Goal: Book appointment/travel/reservation

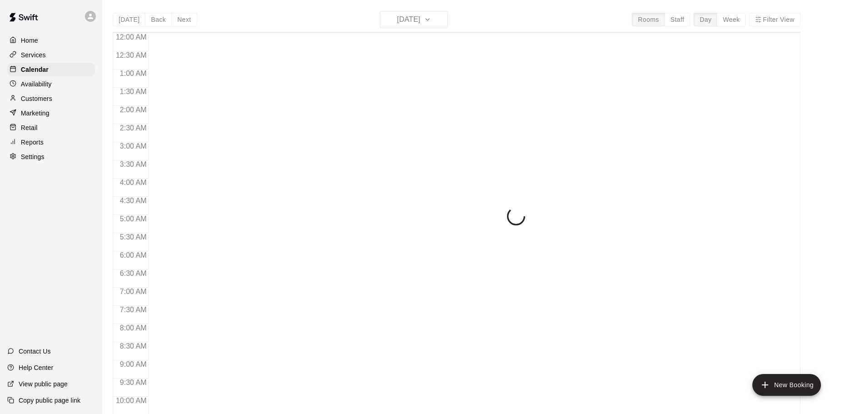
scroll to position [420, 0]
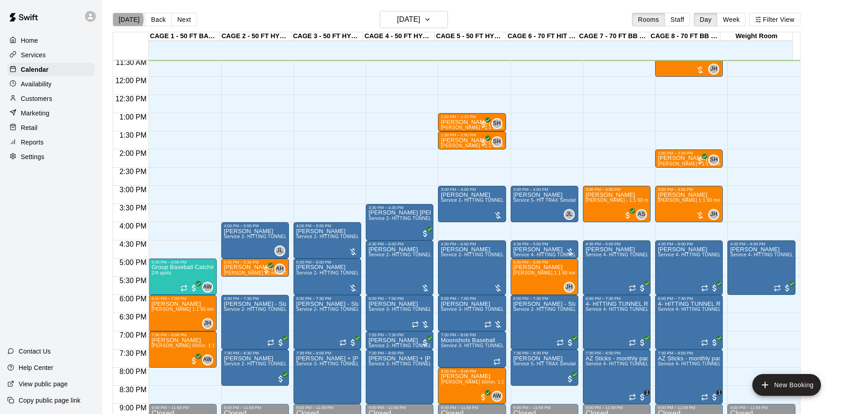
click at [124, 20] on button "[DATE]" at bounding box center [129, 20] width 33 height 14
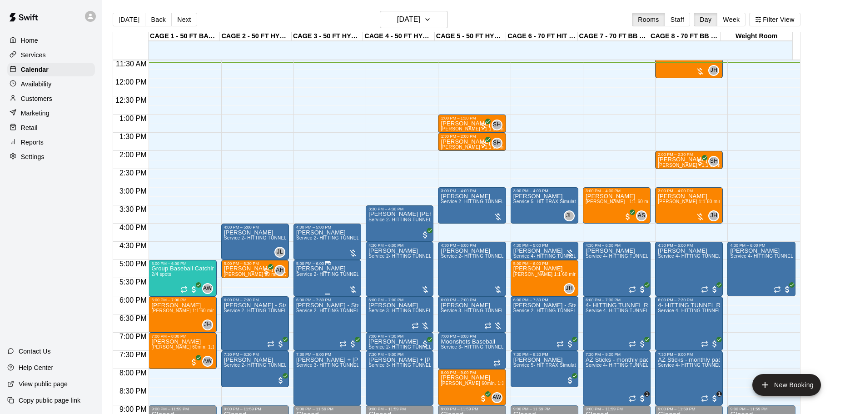
scroll to position [509, 0]
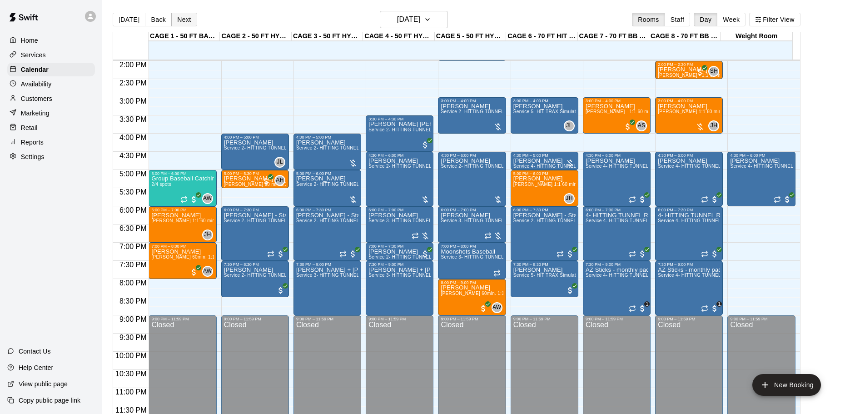
click at [185, 19] on button "Next" at bounding box center [183, 20] width 25 height 14
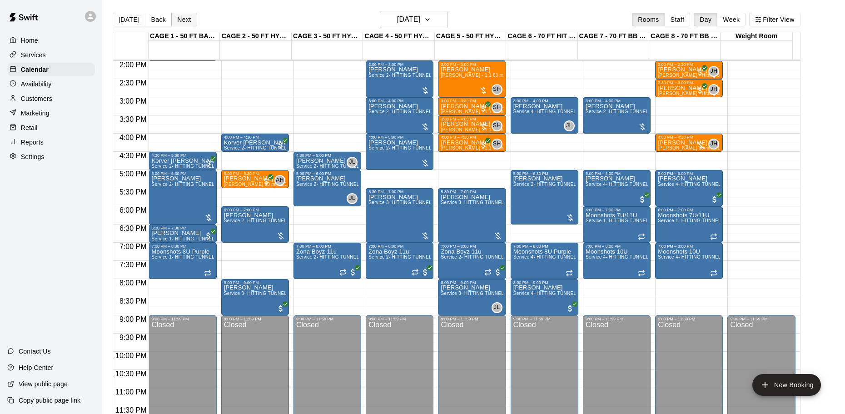
click at [175, 21] on button "Next" at bounding box center [183, 20] width 25 height 14
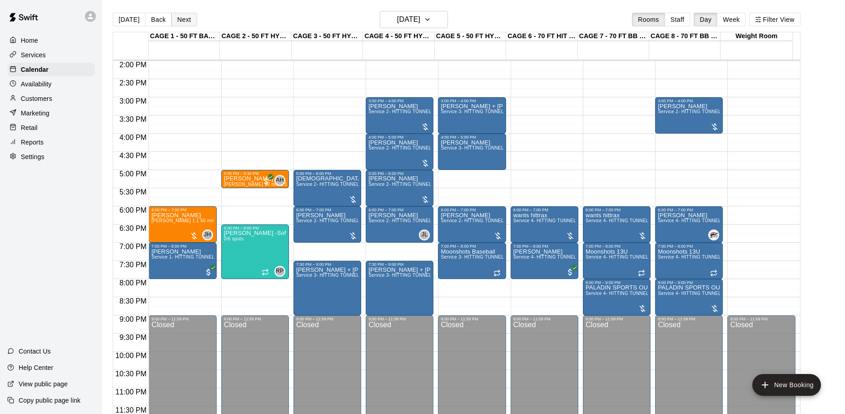
click at [187, 19] on button "Next" at bounding box center [183, 20] width 25 height 14
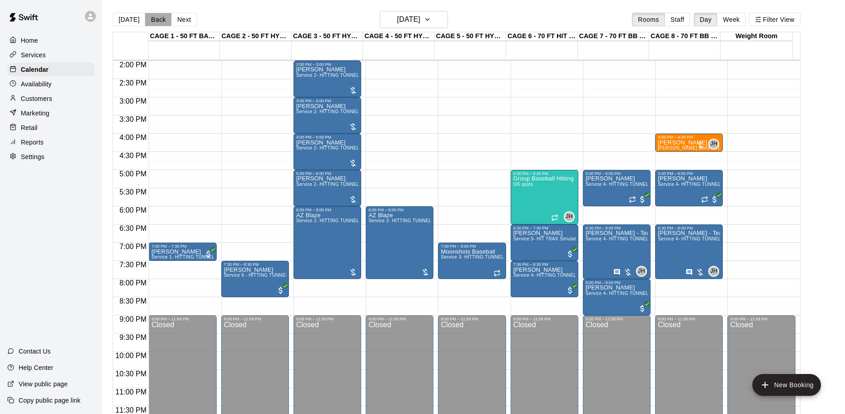
click at [159, 17] on button "Back" at bounding box center [158, 20] width 27 height 14
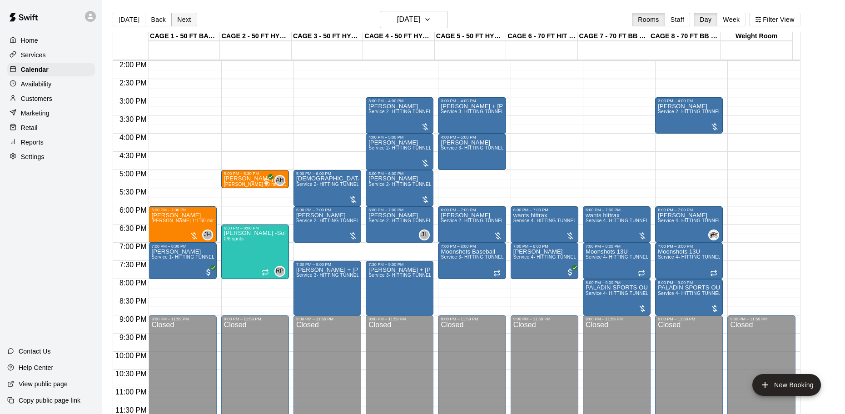
click at [183, 18] on button "Next" at bounding box center [183, 20] width 25 height 14
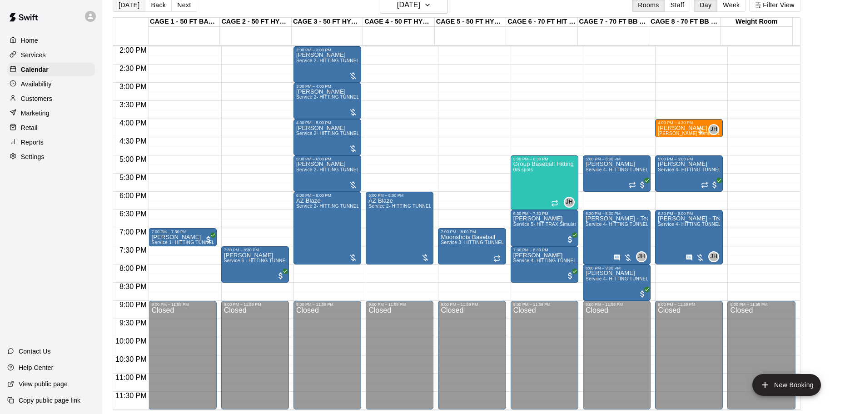
click at [136, 8] on button "[DATE]" at bounding box center [129, 5] width 33 height 14
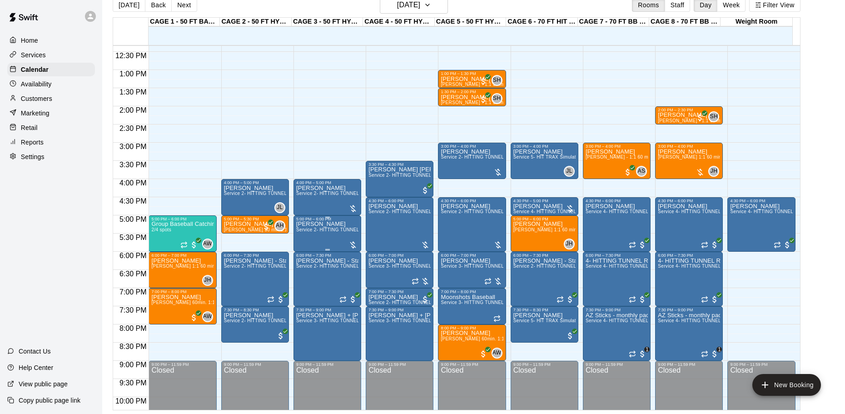
scroll to position [464, 0]
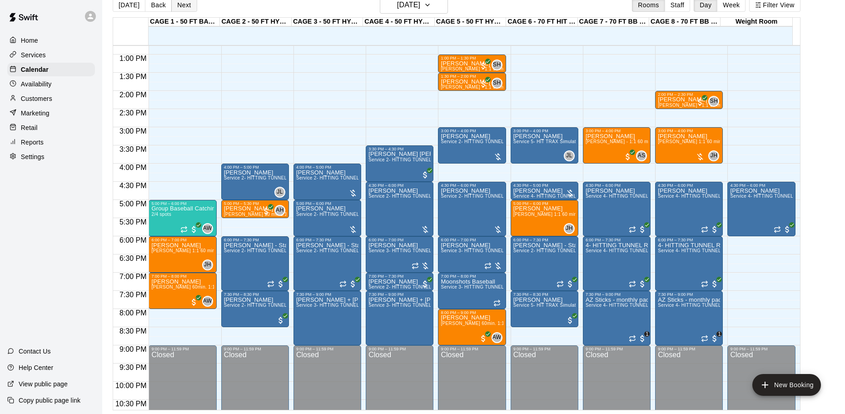
click at [186, 5] on button "Next" at bounding box center [183, 5] width 25 height 14
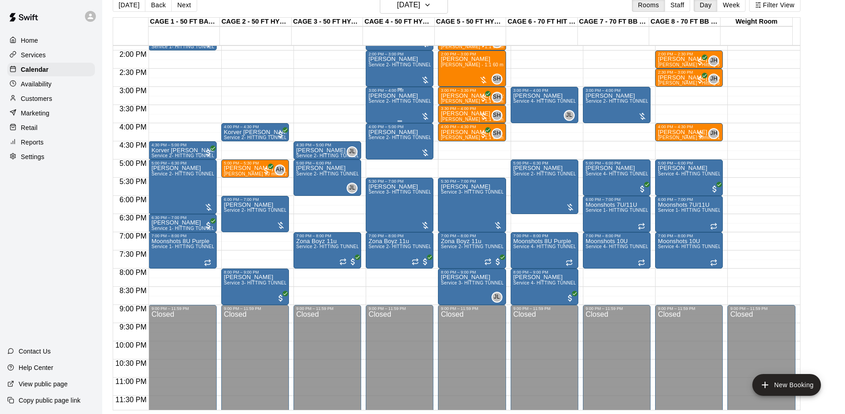
scroll to position [509, 0]
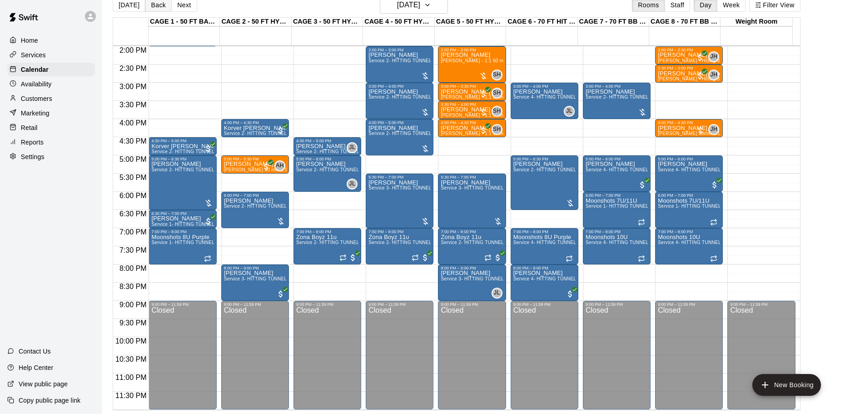
click at [152, 8] on button "Back" at bounding box center [158, 5] width 27 height 14
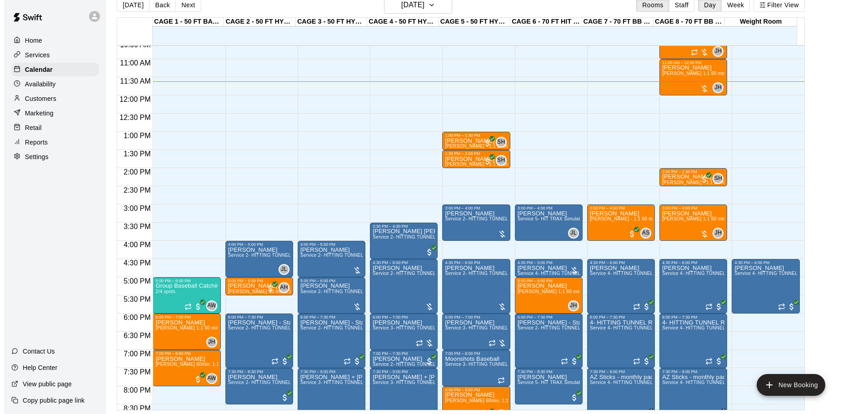
scroll to position [373, 0]
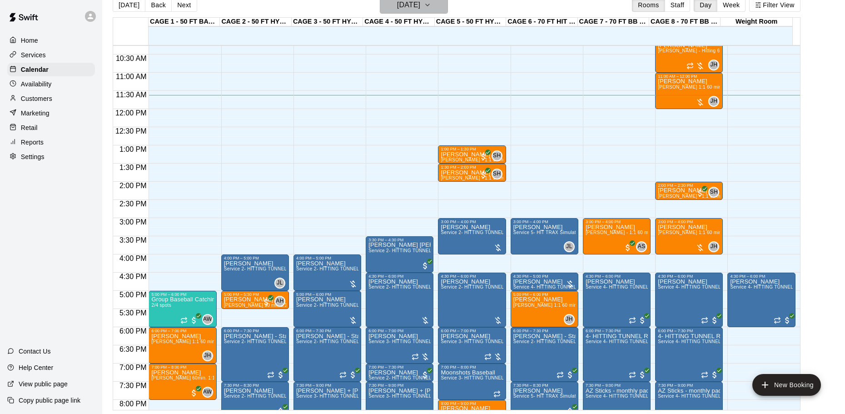
click at [406, 4] on h6 "[DATE]" at bounding box center [408, 5] width 23 height 13
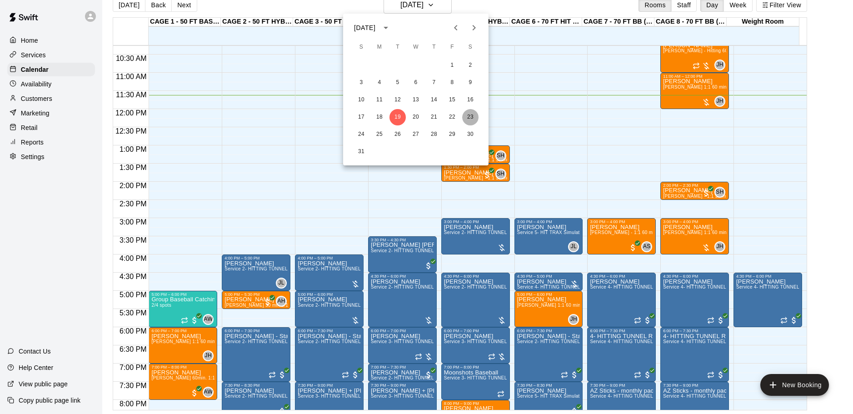
click at [471, 115] on button "23" at bounding box center [470, 117] width 16 height 16
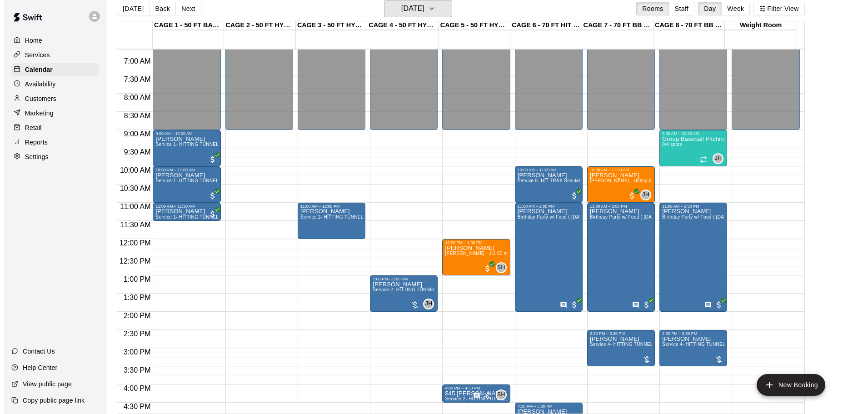
scroll to position [237, 0]
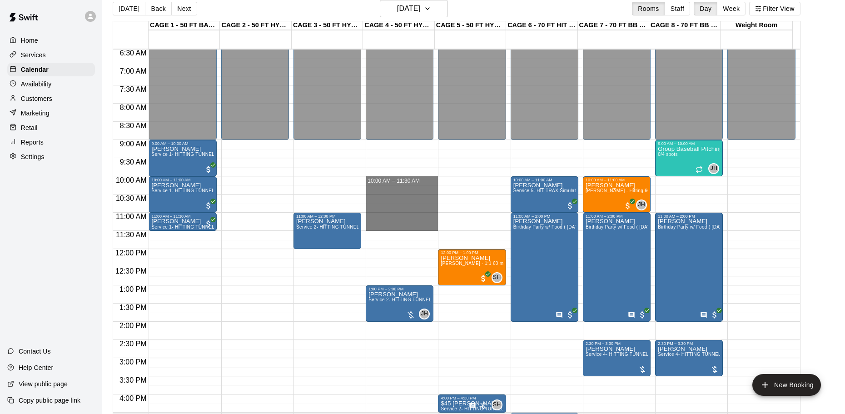
drag, startPoint x: 402, startPoint y: 181, endPoint x: 399, endPoint y: 231, distance: 50.1
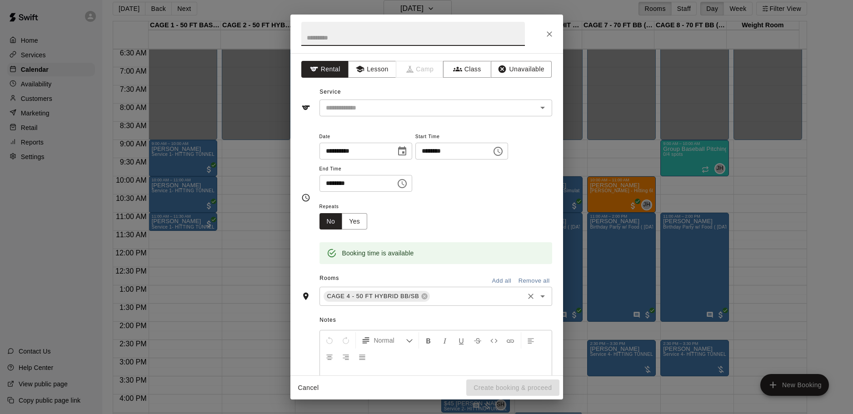
click at [460, 300] on input "text" at bounding box center [476, 296] width 91 height 11
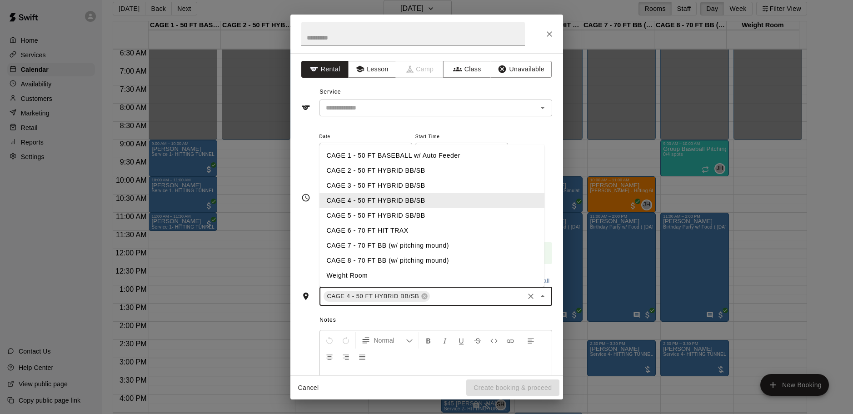
type input "*"
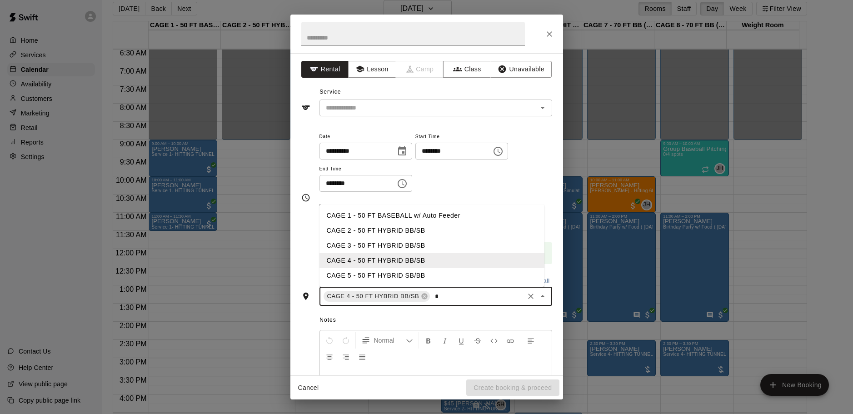
click at [423, 272] on li "CAGE 5 - 50 FT HYBRID SB/BB" at bounding box center [431, 275] width 225 height 15
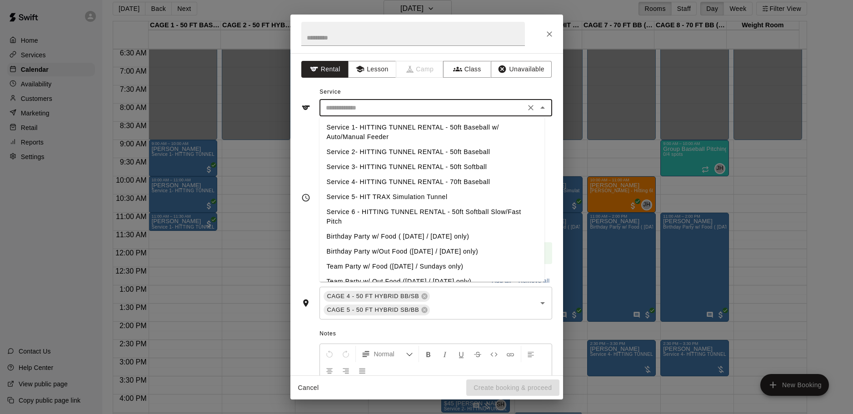
click at [396, 107] on input "text" at bounding box center [422, 107] width 200 height 11
click at [474, 150] on li "Service 2- HITTING TUNNEL RENTAL - 50ft Baseball" at bounding box center [431, 152] width 225 height 15
type input "**********"
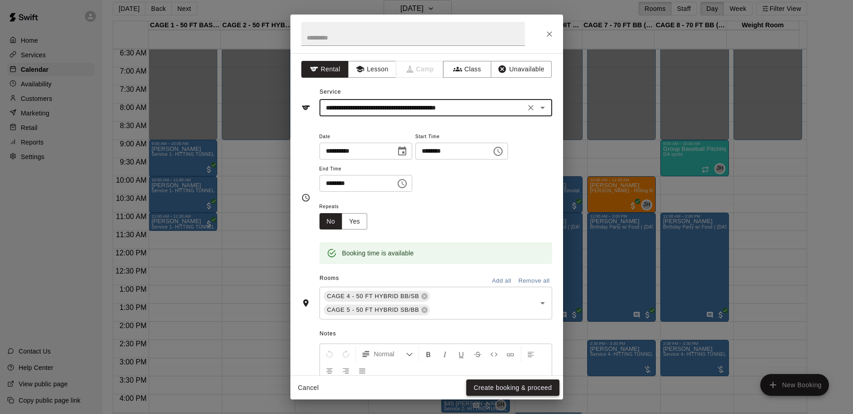
click at [511, 389] on button "Create booking & proceed" at bounding box center [512, 387] width 93 height 17
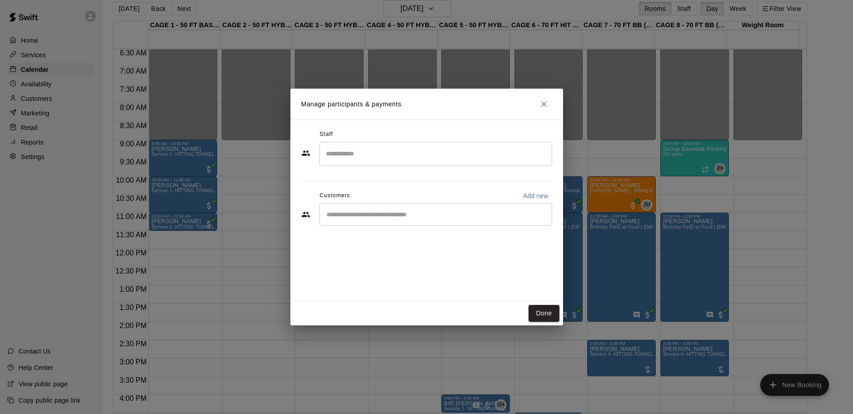
click at [384, 150] on input "Search staff" at bounding box center [436, 154] width 224 height 16
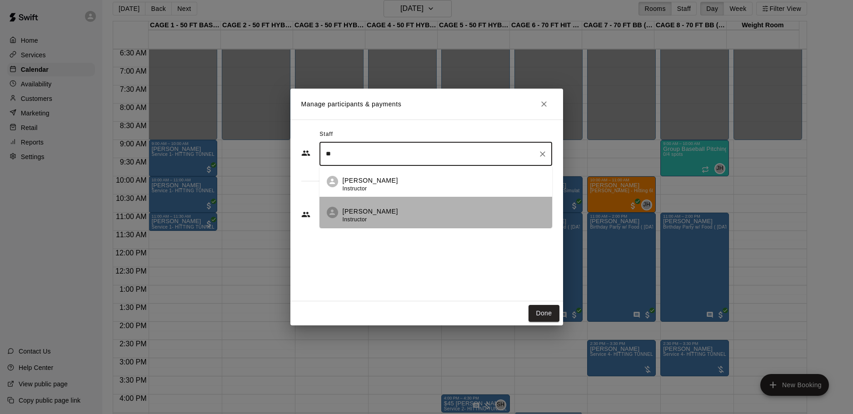
click at [356, 210] on p "[PERSON_NAME]" at bounding box center [370, 212] width 55 height 10
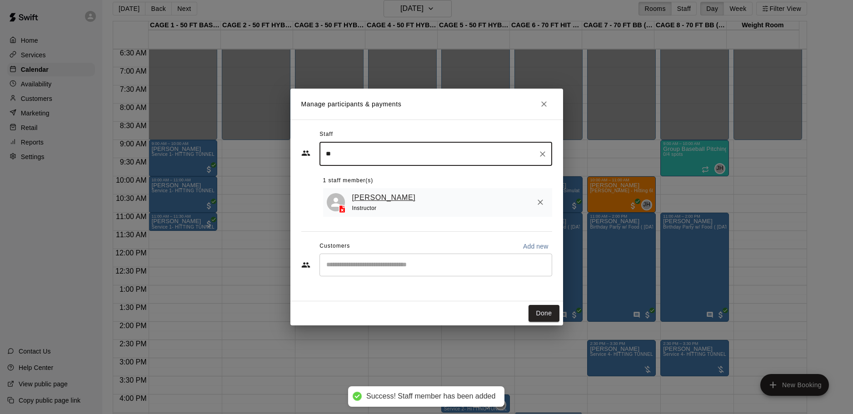
type input "**"
click at [374, 202] on link "[PERSON_NAME]" at bounding box center [384, 198] width 64 height 12
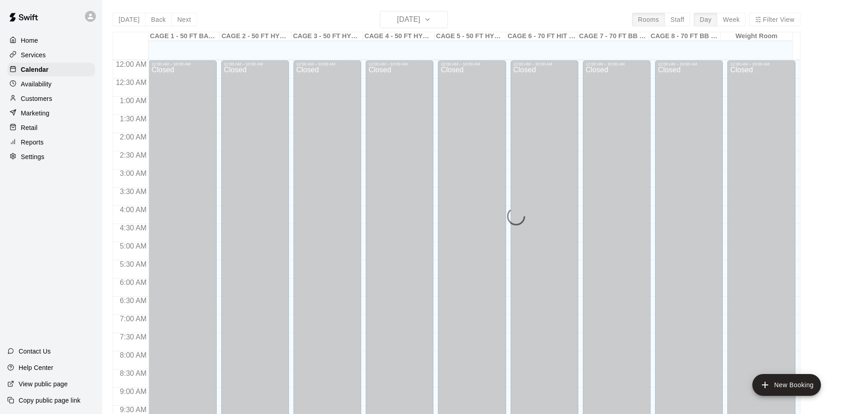
scroll to position [424, 0]
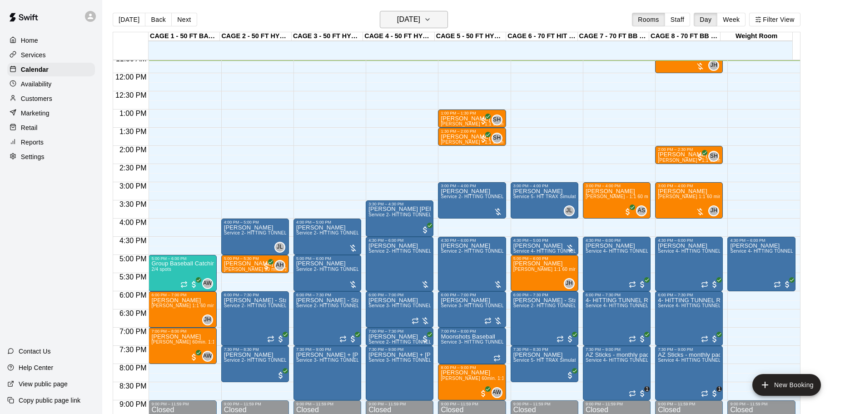
click at [404, 20] on h6 "[DATE]" at bounding box center [408, 19] width 23 height 13
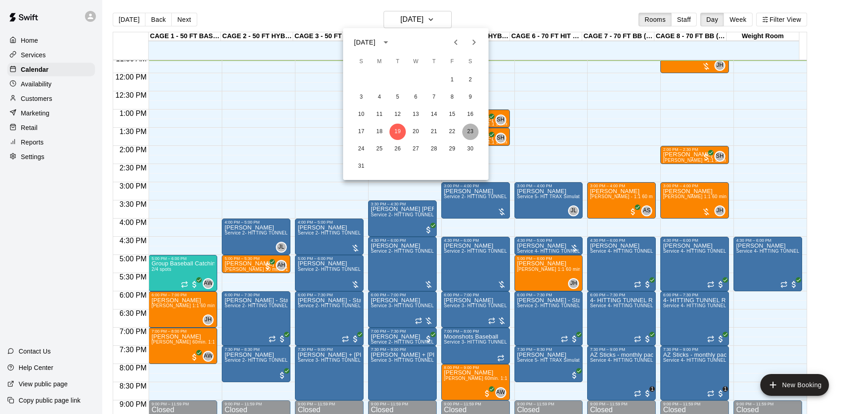
click at [471, 130] on button "23" at bounding box center [470, 132] width 16 height 16
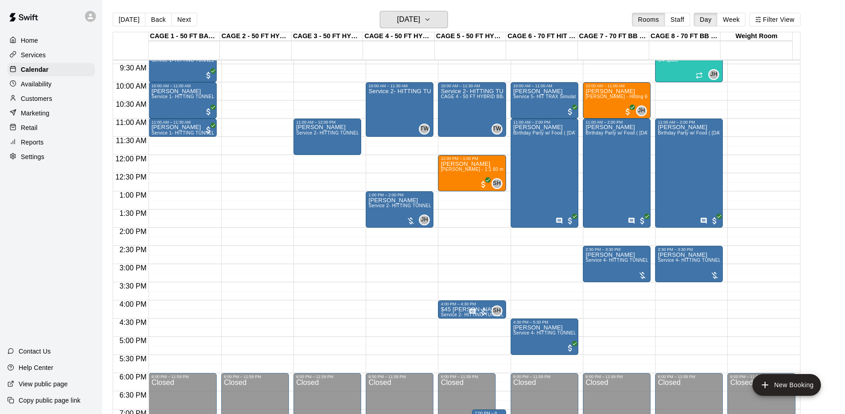
scroll to position [287, 0]
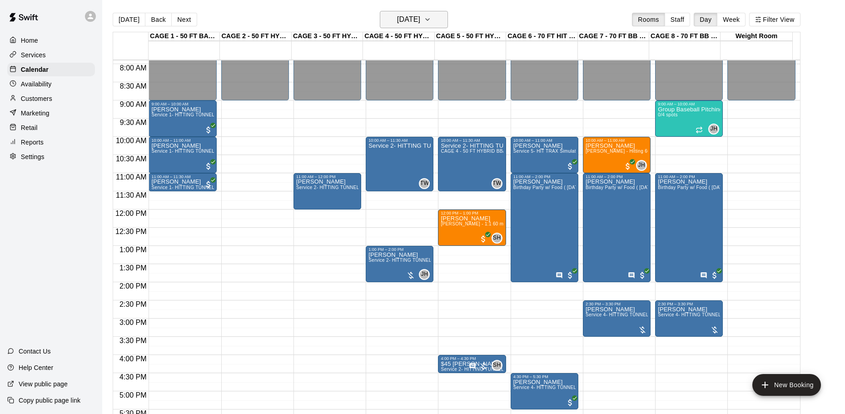
click at [412, 18] on h6 "[DATE]" at bounding box center [408, 19] width 23 height 13
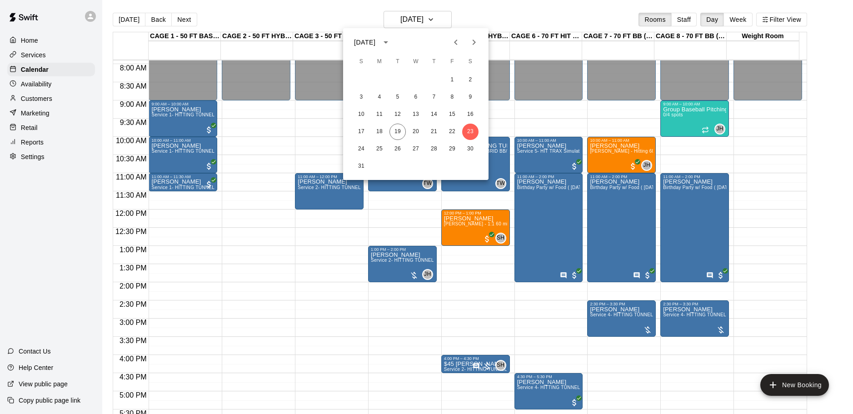
click at [350, 148] on div "24 25 26 27 28 29 30" at bounding box center [415, 149] width 145 height 16
click at [295, 16] on div at bounding box center [426, 207] width 853 height 414
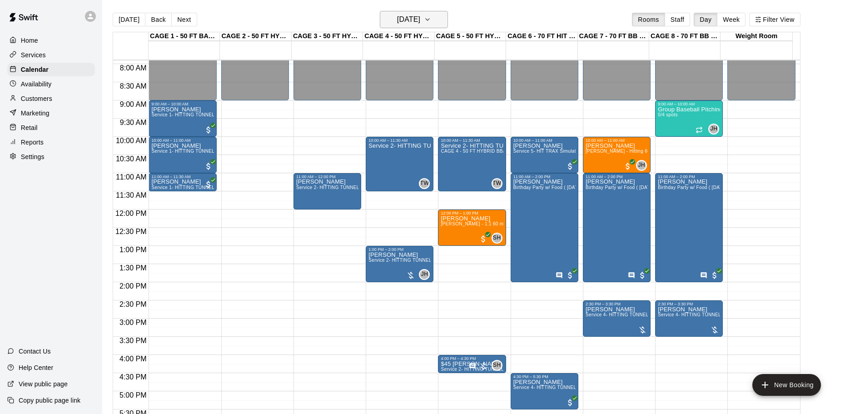
click at [397, 17] on h6 "[DATE]" at bounding box center [408, 19] width 23 height 13
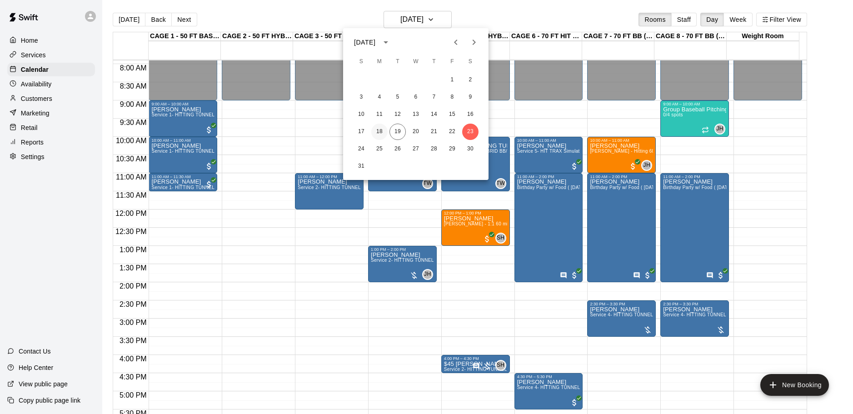
click at [378, 132] on button "18" at bounding box center [379, 132] width 16 height 16
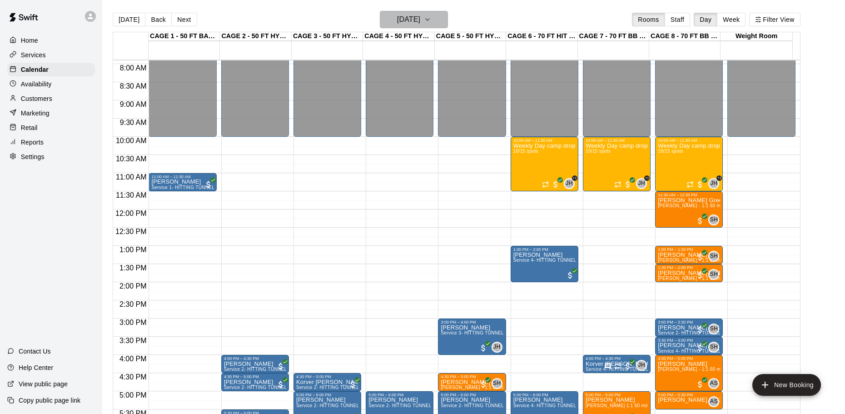
click at [412, 16] on h6 "[DATE]" at bounding box center [408, 19] width 23 height 13
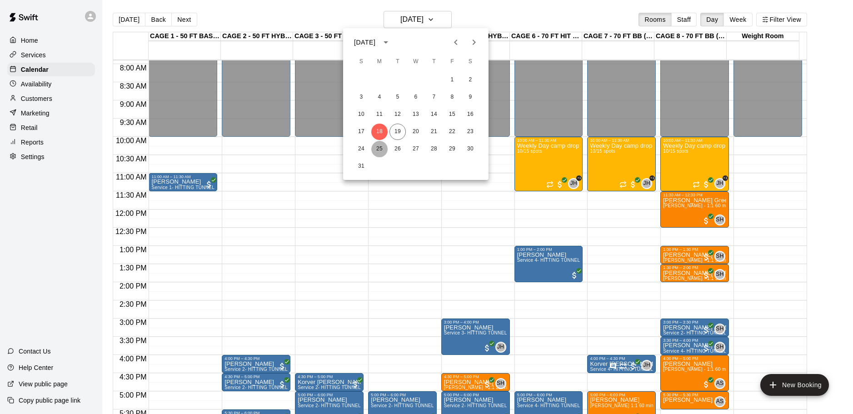
click at [376, 150] on button "25" at bounding box center [379, 149] width 16 height 16
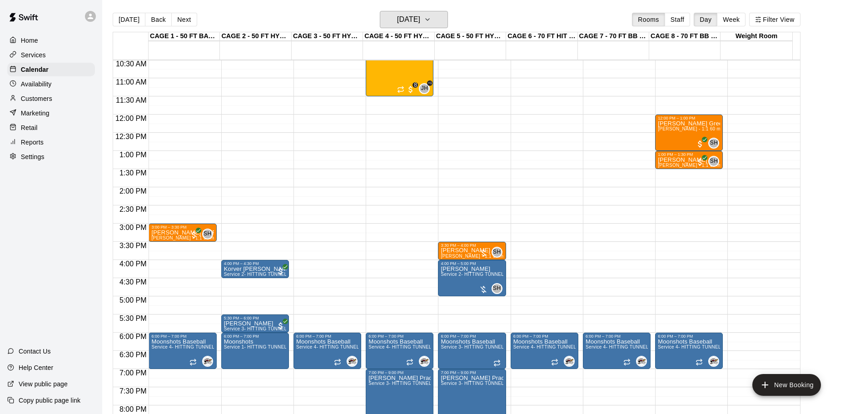
scroll to position [469, 0]
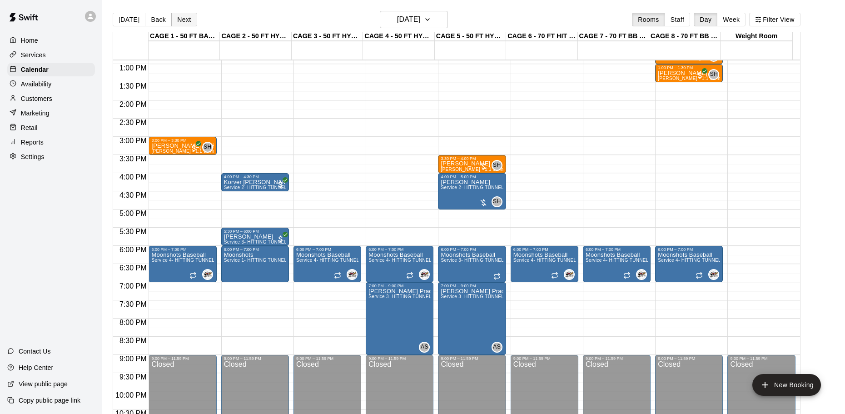
click at [185, 18] on button "Next" at bounding box center [183, 20] width 25 height 14
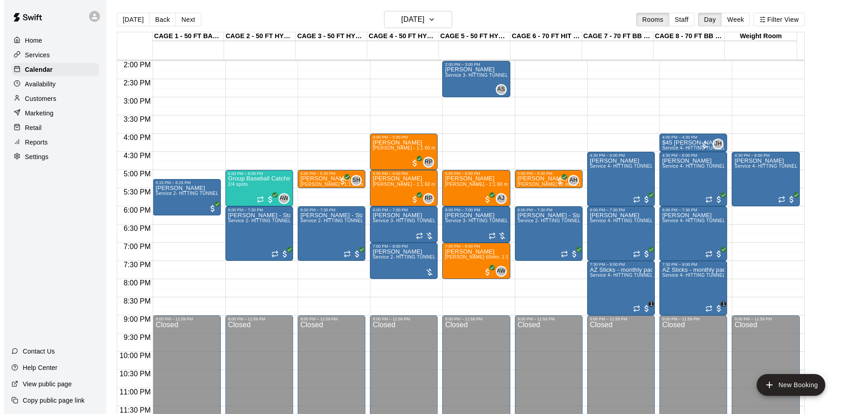
scroll to position [15, 0]
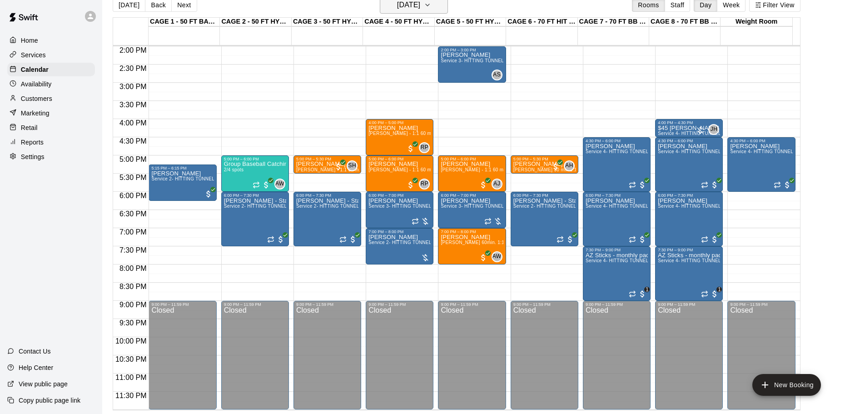
click at [415, 1] on h6 "[DATE]" at bounding box center [408, 5] width 23 height 13
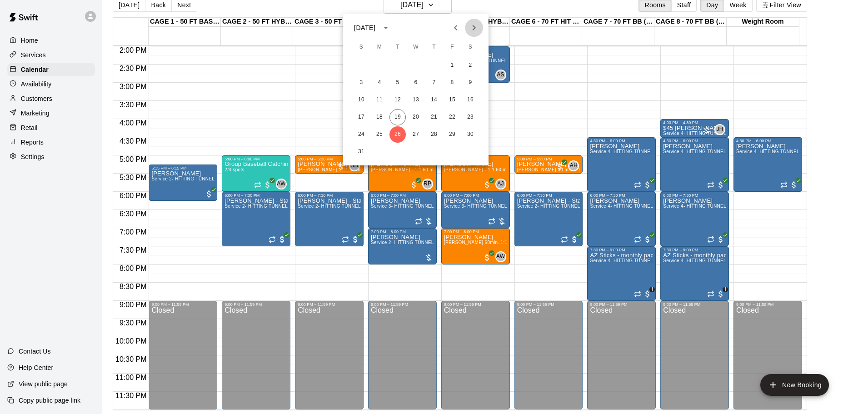
click at [472, 30] on icon "Next month" at bounding box center [474, 27] width 11 height 11
click at [401, 67] on button "2" at bounding box center [397, 65] width 16 height 16
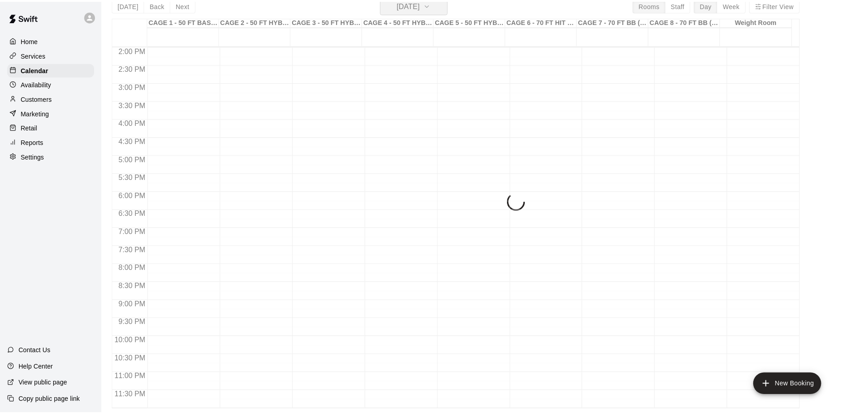
scroll to position [11, 0]
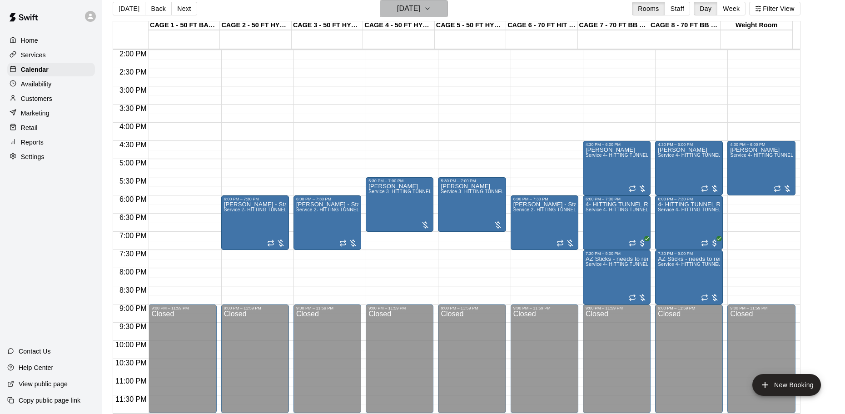
click at [408, 12] on h6 "[DATE]" at bounding box center [408, 8] width 23 height 13
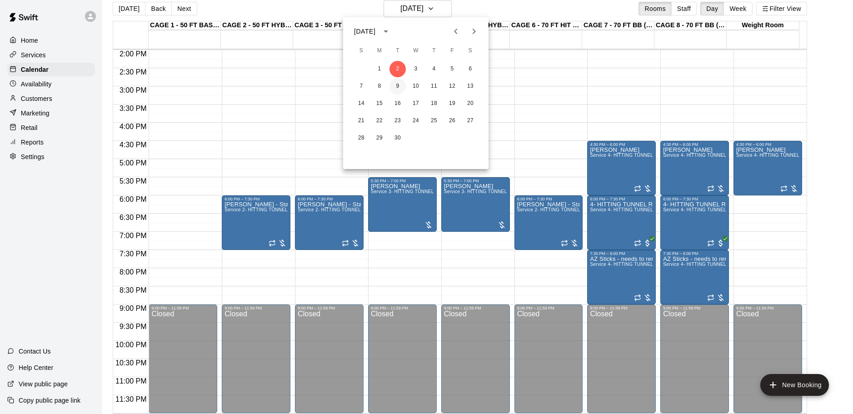
click at [392, 85] on button "9" at bounding box center [397, 86] width 16 height 16
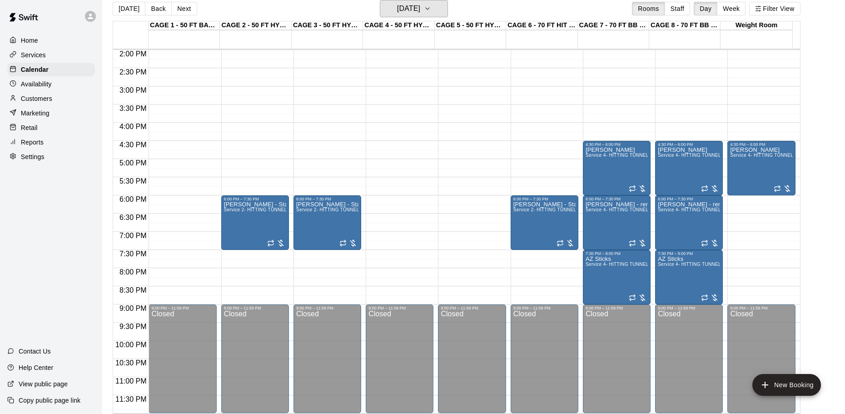
click at [411, 8] on h6 "[DATE]" at bounding box center [408, 8] width 23 height 13
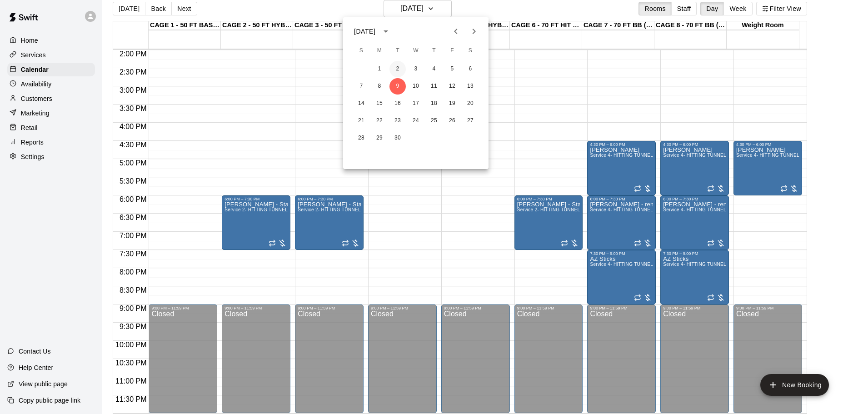
click at [394, 70] on button "2" at bounding box center [397, 69] width 16 height 16
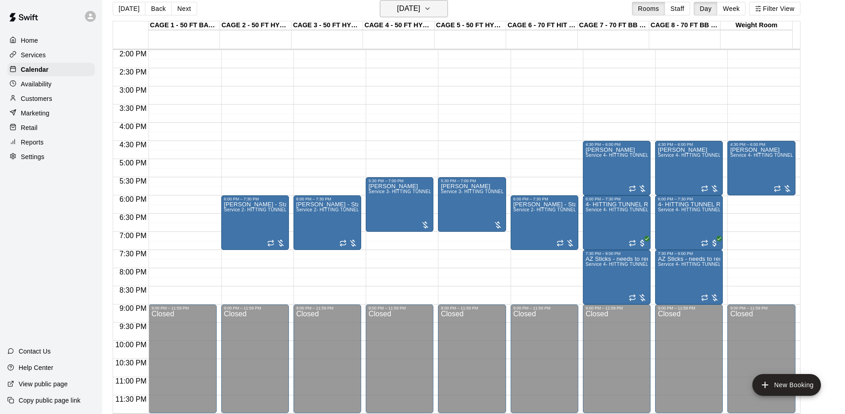
click at [403, 10] on h6 "[DATE]" at bounding box center [408, 8] width 23 height 13
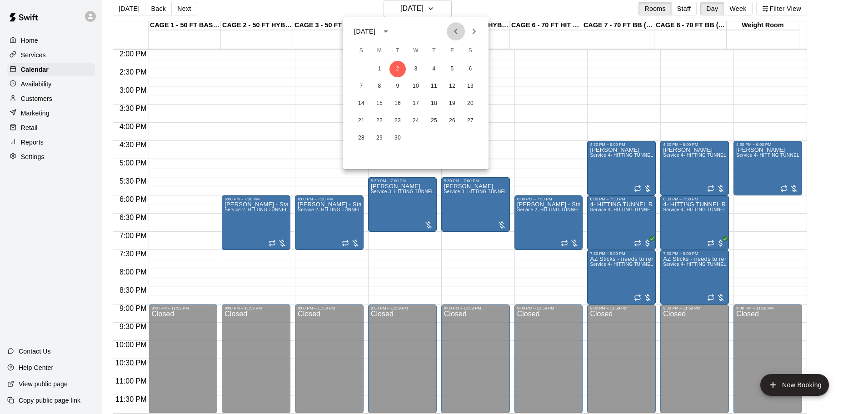
click at [455, 34] on icon "Previous month" at bounding box center [455, 31] width 11 height 11
click at [397, 138] on button "26" at bounding box center [397, 138] width 16 height 16
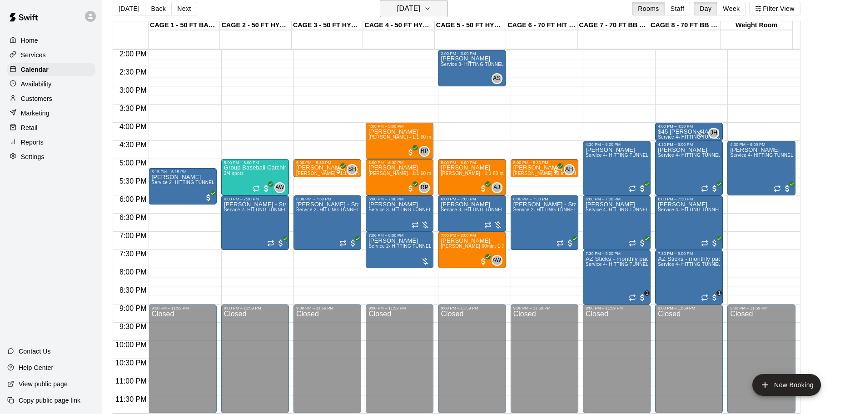
click at [412, 11] on h6 "[DATE]" at bounding box center [408, 8] width 23 height 13
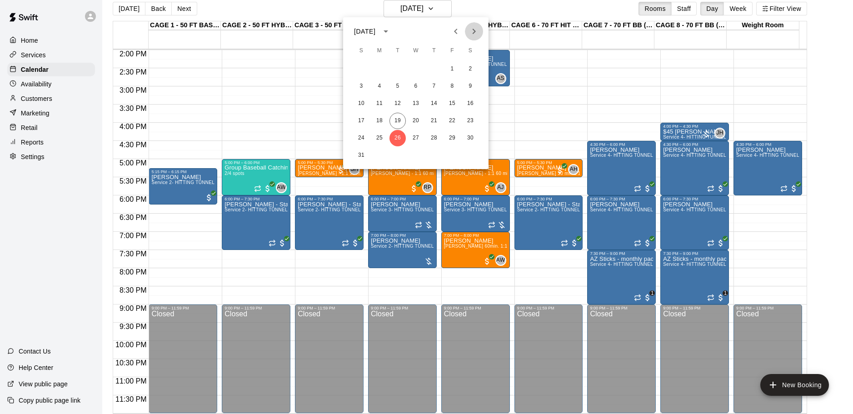
click at [472, 33] on icon "Next month" at bounding box center [474, 31] width 11 height 11
click at [395, 69] on button "2" at bounding box center [397, 69] width 16 height 16
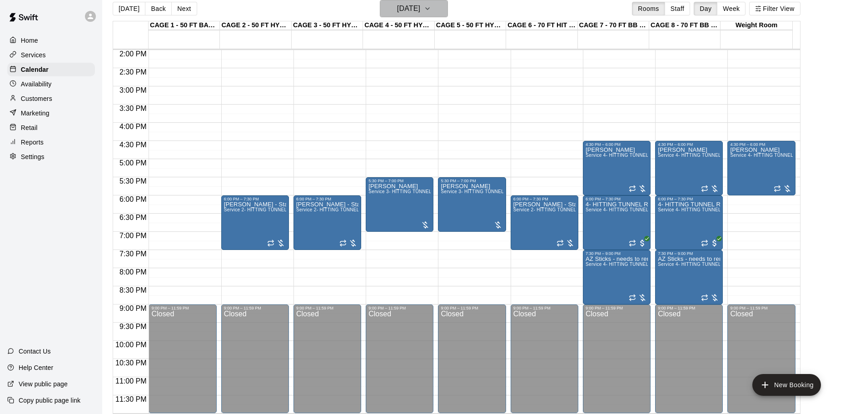
click at [404, 13] on h6 "[DATE]" at bounding box center [408, 8] width 23 height 13
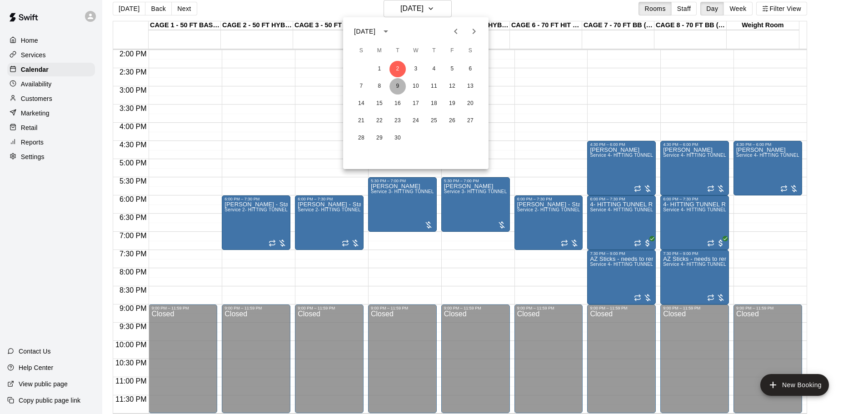
click at [399, 89] on button "9" at bounding box center [397, 86] width 16 height 16
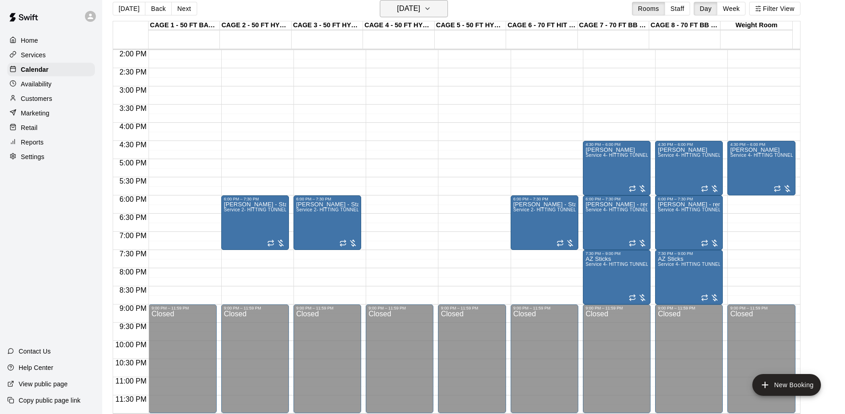
click at [411, 11] on h6 "[DATE]" at bounding box center [408, 8] width 23 height 13
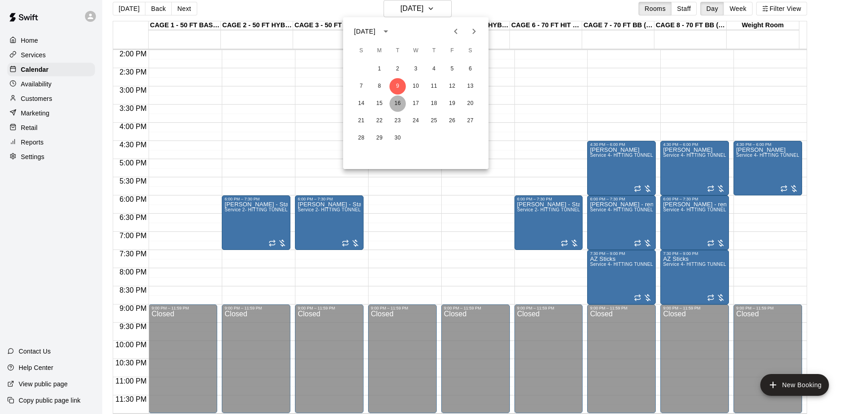
click at [399, 103] on button "16" at bounding box center [397, 103] width 16 height 16
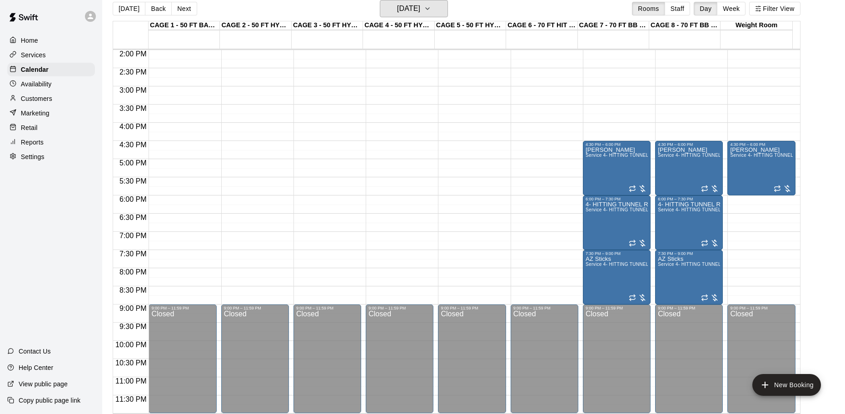
click at [402, 9] on h6 "[DATE]" at bounding box center [408, 8] width 23 height 13
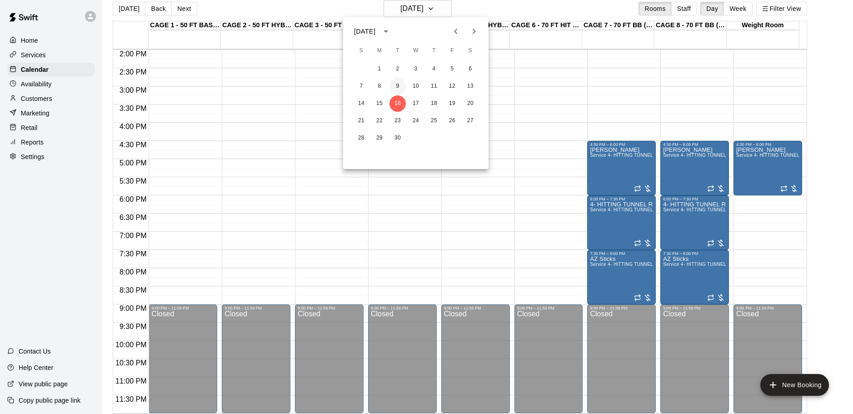
click at [400, 83] on button "9" at bounding box center [397, 86] width 16 height 16
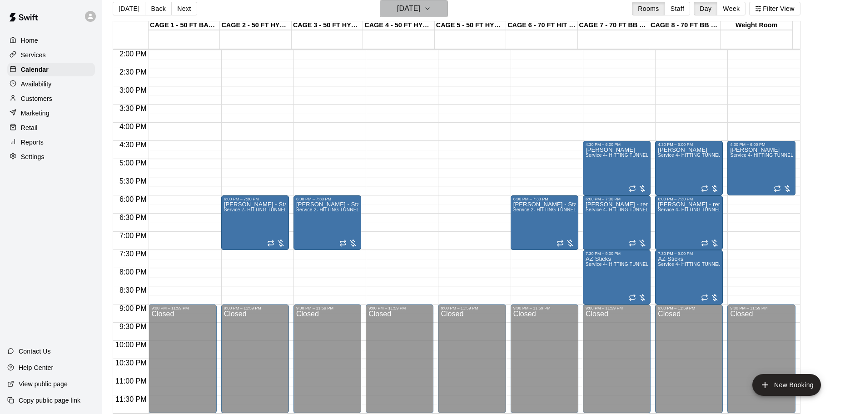
click at [404, 11] on h6 "[DATE]" at bounding box center [408, 8] width 23 height 13
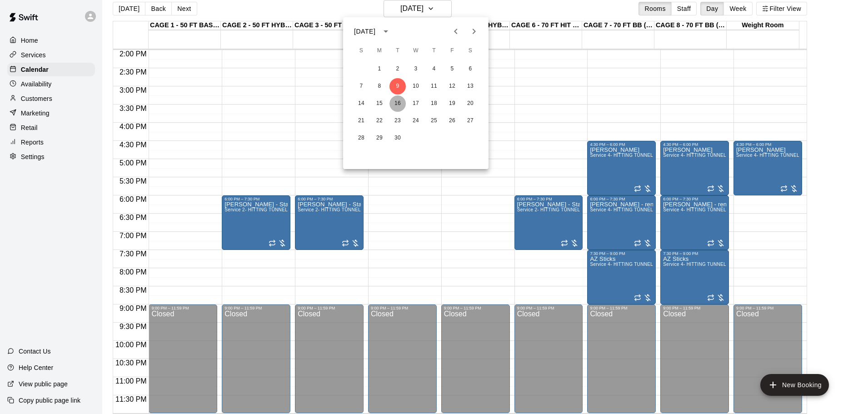
click at [394, 105] on button "16" at bounding box center [397, 103] width 16 height 16
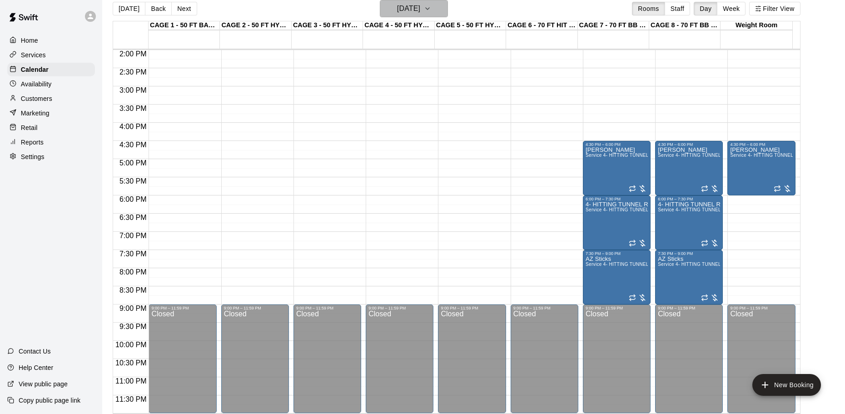
click at [420, 10] on h6 "[DATE]" at bounding box center [408, 8] width 23 height 13
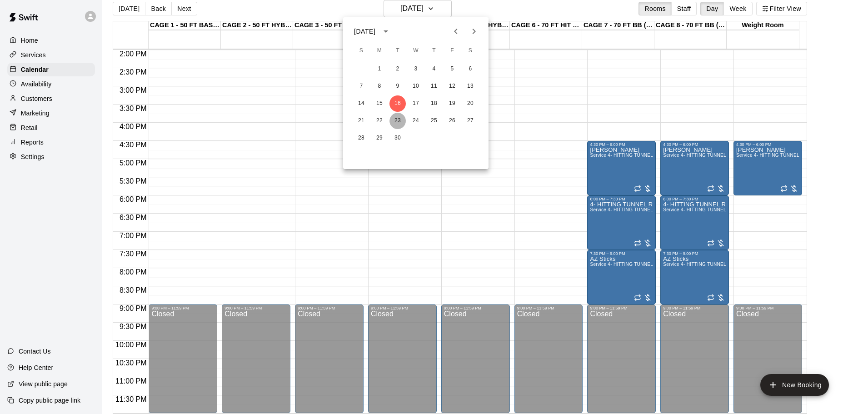
click at [397, 117] on button "23" at bounding box center [397, 121] width 16 height 16
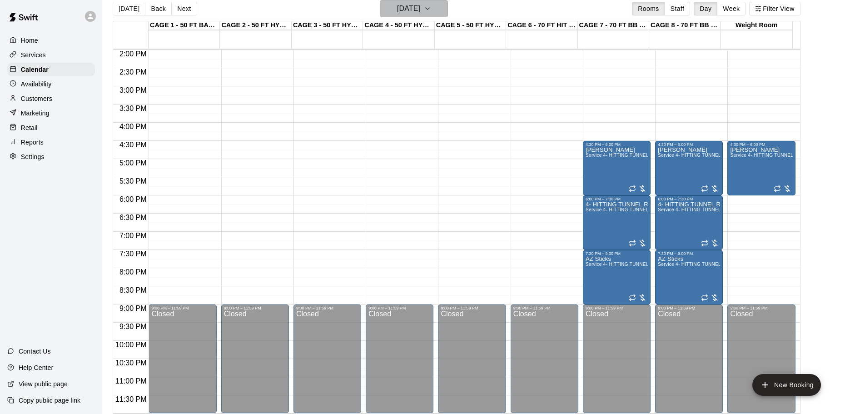
click at [408, 11] on h6 "[DATE]" at bounding box center [408, 8] width 23 height 13
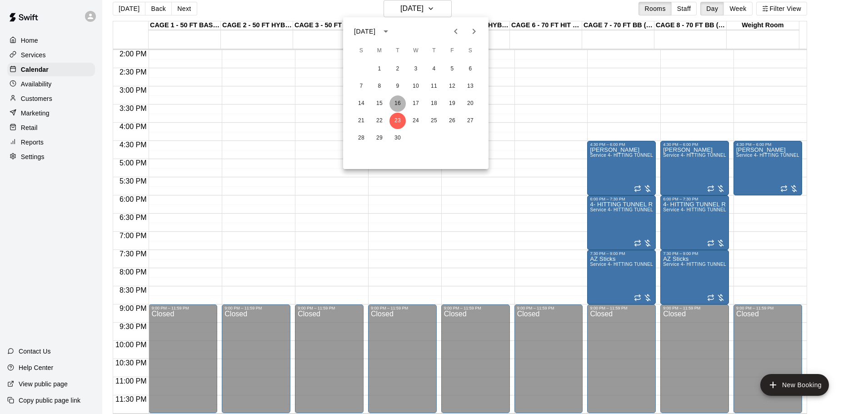
click at [399, 101] on button "16" at bounding box center [397, 103] width 16 height 16
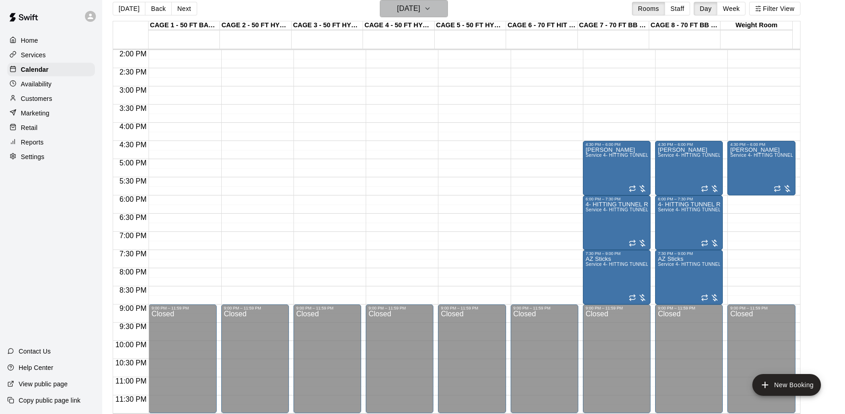
click at [401, 7] on h6 "[DATE]" at bounding box center [408, 8] width 23 height 13
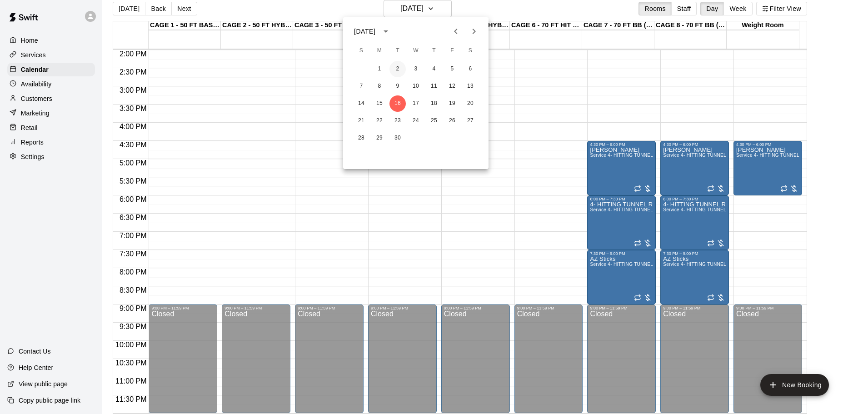
click at [393, 71] on button "2" at bounding box center [397, 69] width 16 height 16
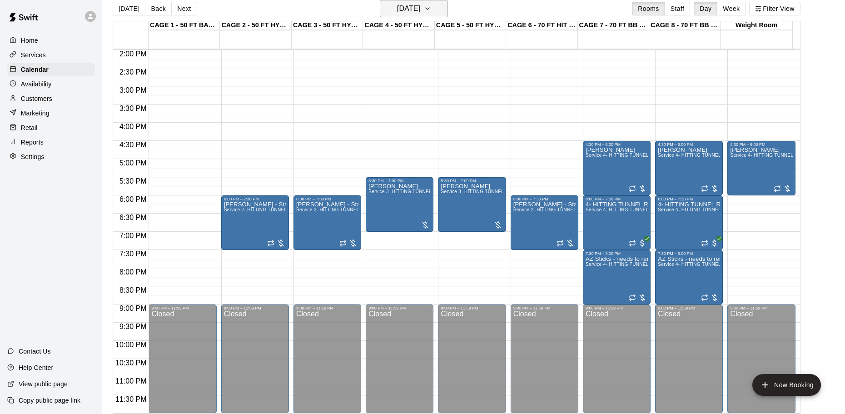
click at [409, 5] on h6 "[DATE]" at bounding box center [408, 8] width 23 height 13
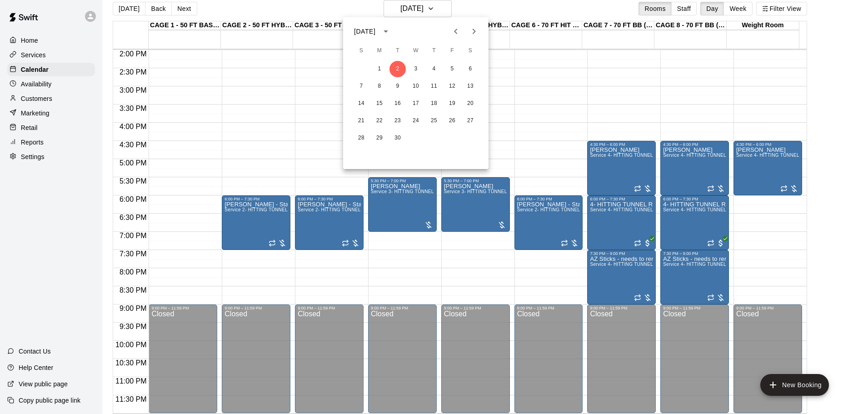
click at [457, 36] on icon "Previous month" at bounding box center [455, 31] width 11 height 11
click at [397, 137] on button "26" at bounding box center [397, 138] width 16 height 16
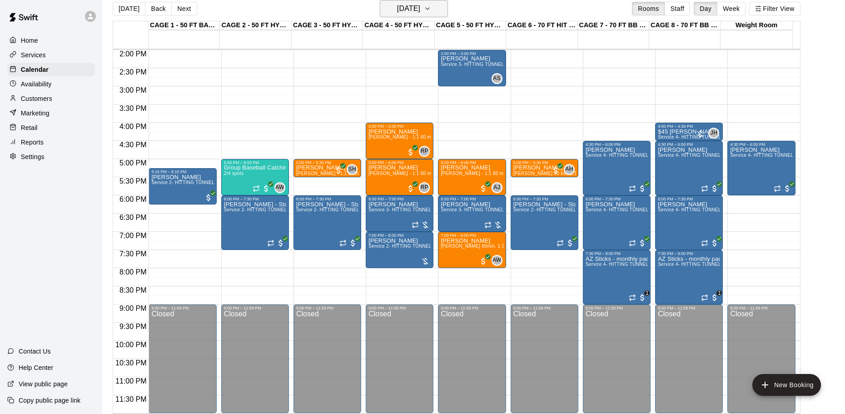
click at [409, 12] on h6 "[DATE]" at bounding box center [408, 8] width 23 height 13
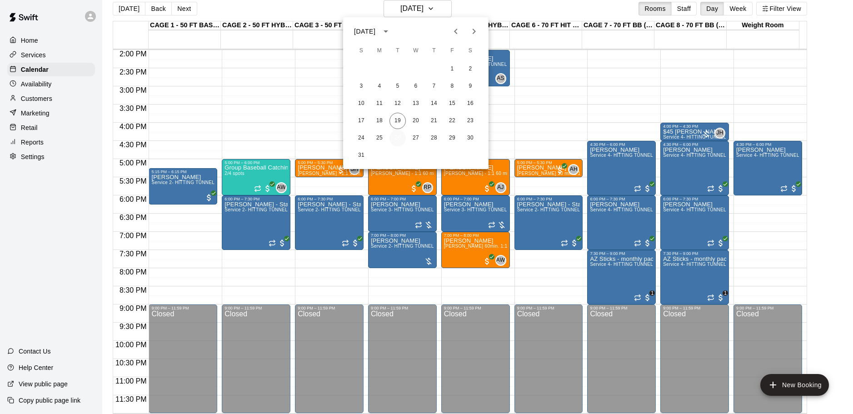
click at [399, 138] on button "26" at bounding box center [397, 138] width 16 height 16
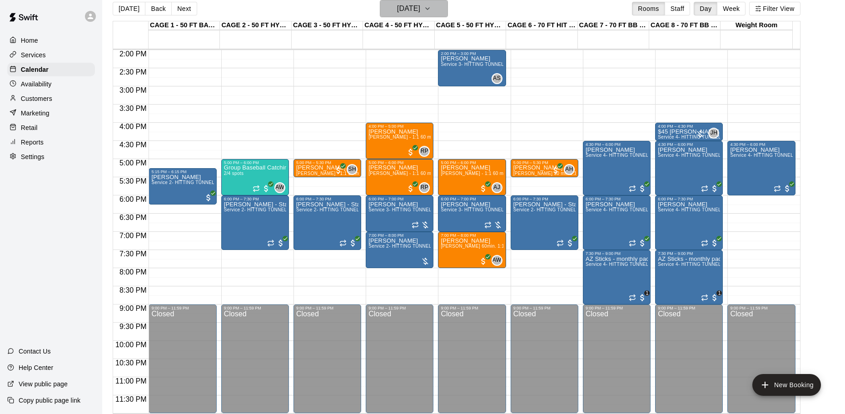
click at [410, 0] on button "[DATE]" at bounding box center [414, 8] width 68 height 17
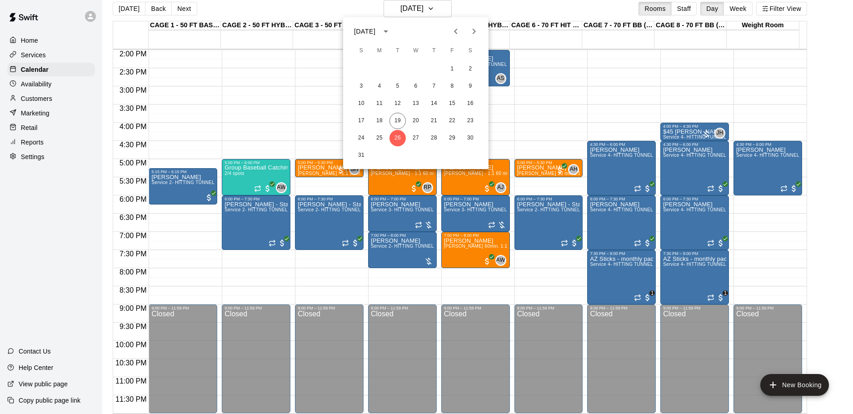
click at [483, 29] on button "Next month" at bounding box center [474, 31] width 18 height 18
click at [395, 66] on button "2" at bounding box center [397, 69] width 16 height 16
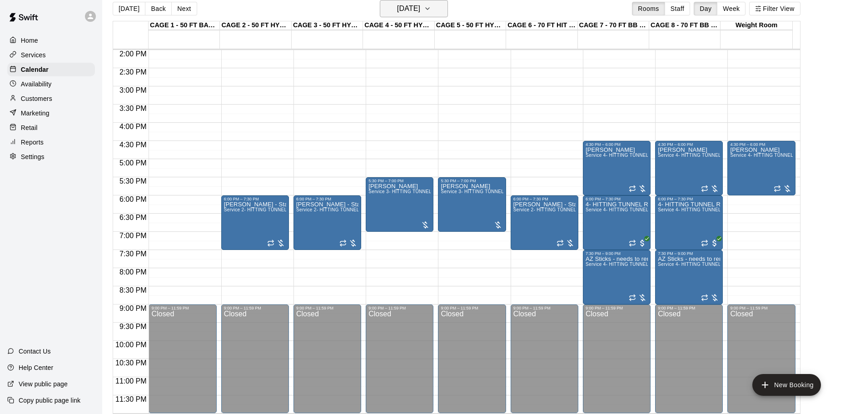
click at [420, 3] on h6 "[DATE]" at bounding box center [408, 8] width 23 height 13
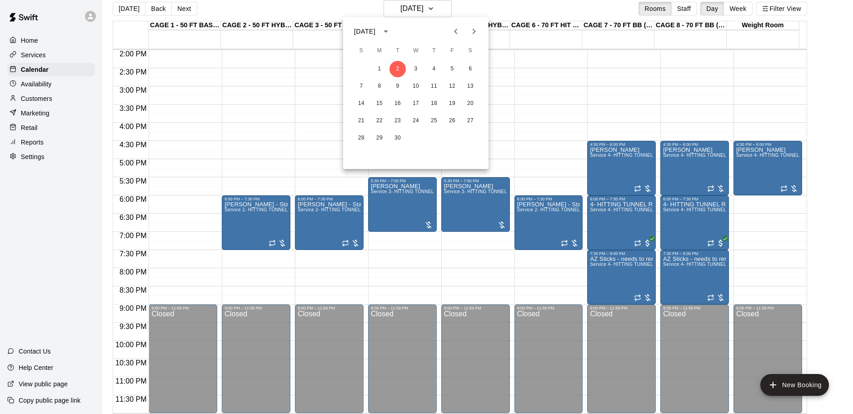
click at [414, 8] on div at bounding box center [426, 207] width 853 height 414
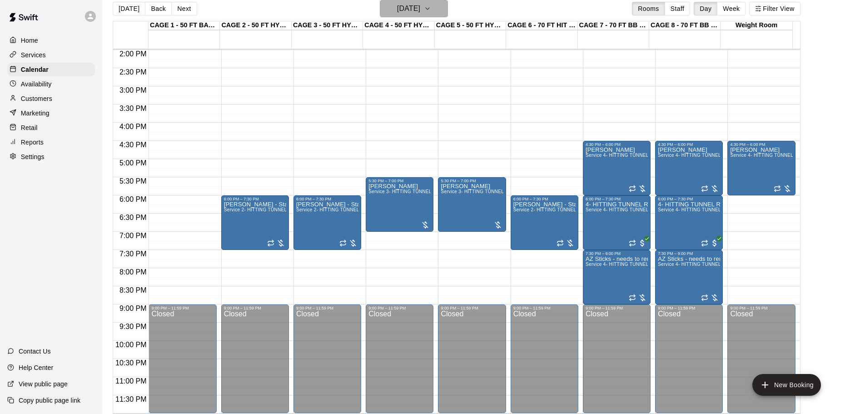
click at [414, 8] on h6 "[DATE]" at bounding box center [408, 8] width 23 height 13
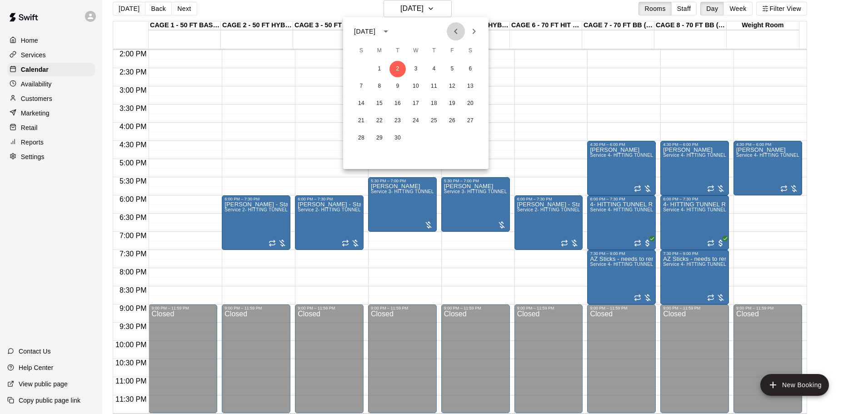
click at [457, 32] on icon "Previous month" at bounding box center [455, 31] width 11 height 11
click at [399, 138] on button "26" at bounding box center [397, 138] width 16 height 16
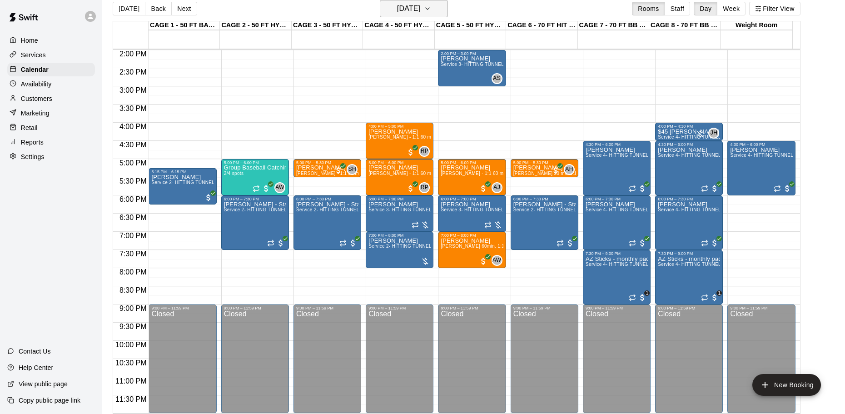
click at [401, 11] on h6 "[DATE]" at bounding box center [408, 8] width 23 height 13
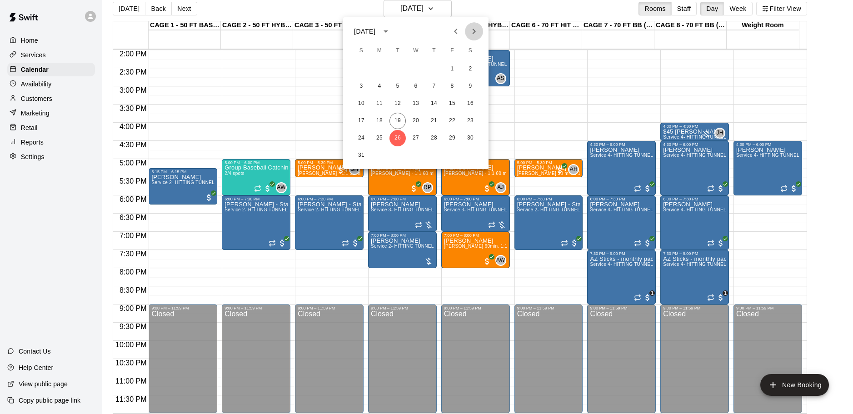
click at [474, 32] on icon "Next month" at bounding box center [474, 31] width 3 height 5
click at [399, 85] on button "9" at bounding box center [397, 86] width 16 height 16
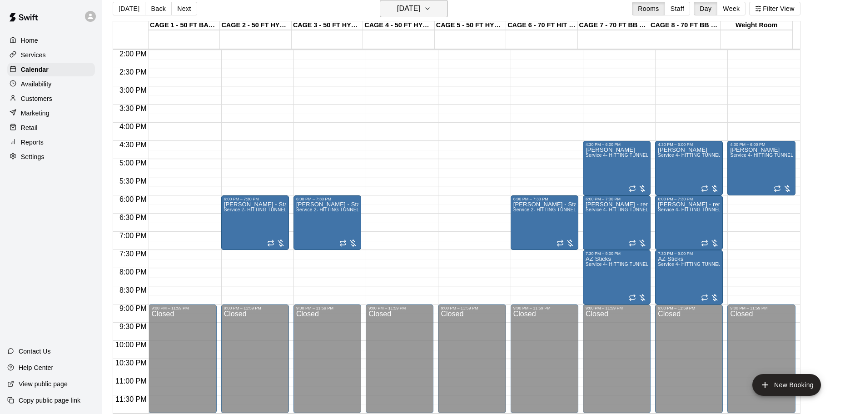
click at [400, 9] on h6 "[DATE]" at bounding box center [408, 8] width 23 height 13
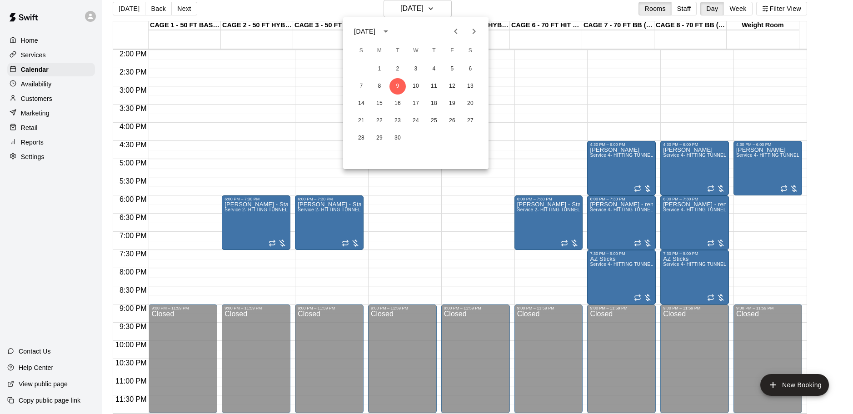
click at [460, 28] on icon "Previous month" at bounding box center [455, 31] width 11 height 11
click at [358, 134] on button "24" at bounding box center [361, 138] width 16 height 16
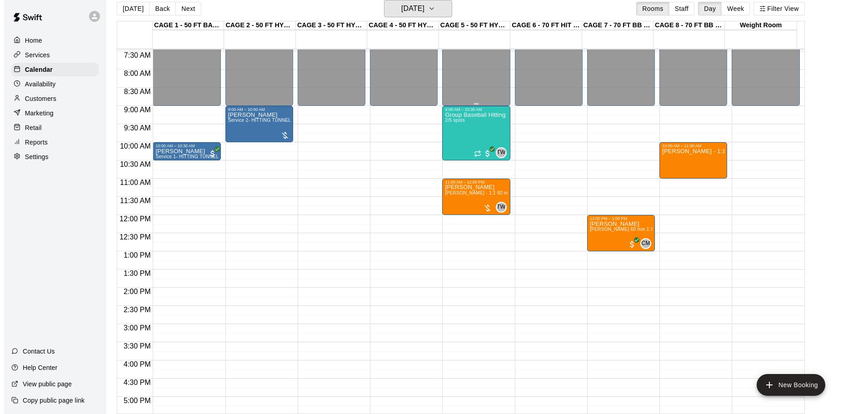
scroll to position [282, 0]
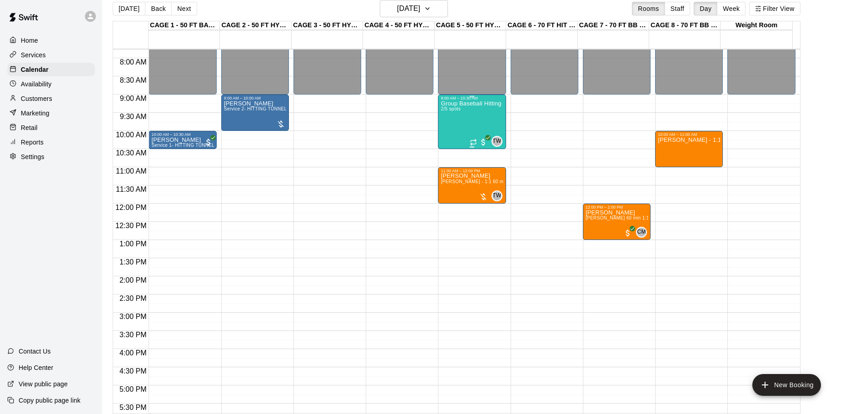
click at [472, 122] on div "Group Baseball Hitting Class - [DATE] (Ages [DEMOGRAPHIC_DATA]) 2/5 spots" at bounding box center [472, 307] width 62 height 414
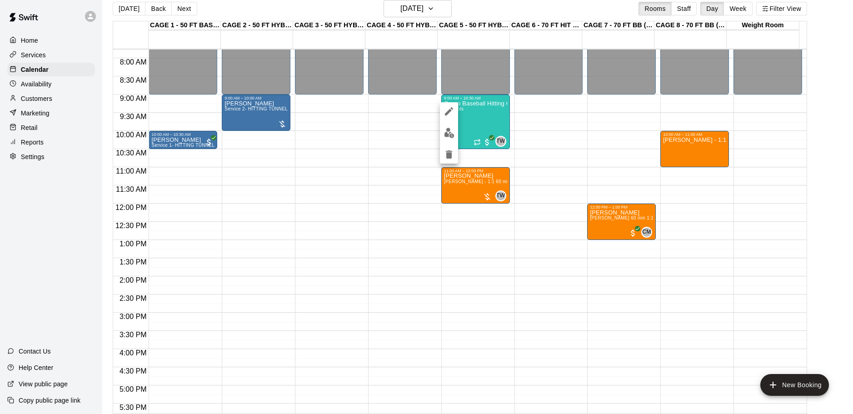
click at [449, 133] on img "edit" at bounding box center [449, 133] width 10 height 10
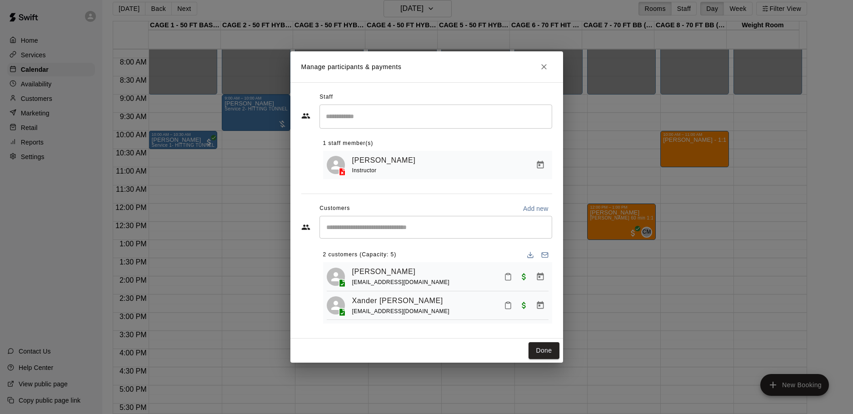
click at [548, 62] on icon "Close" at bounding box center [543, 66] width 9 height 9
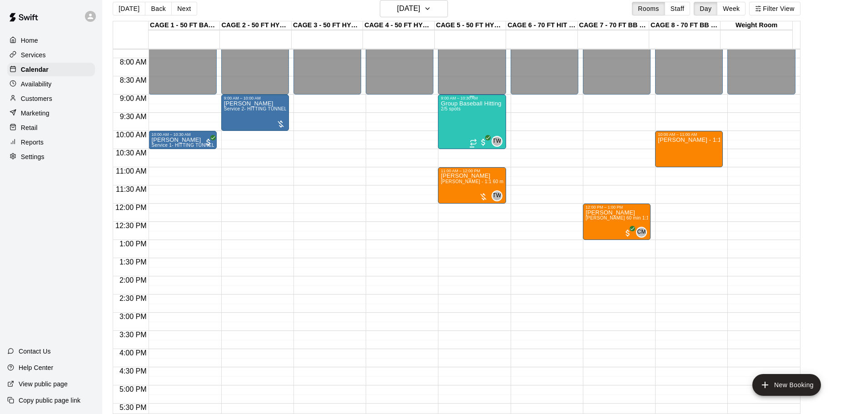
click at [466, 128] on div "Group Baseball Hitting Class - [DATE] (Ages [DEMOGRAPHIC_DATA]) 2/5 spots" at bounding box center [472, 307] width 62 height 414
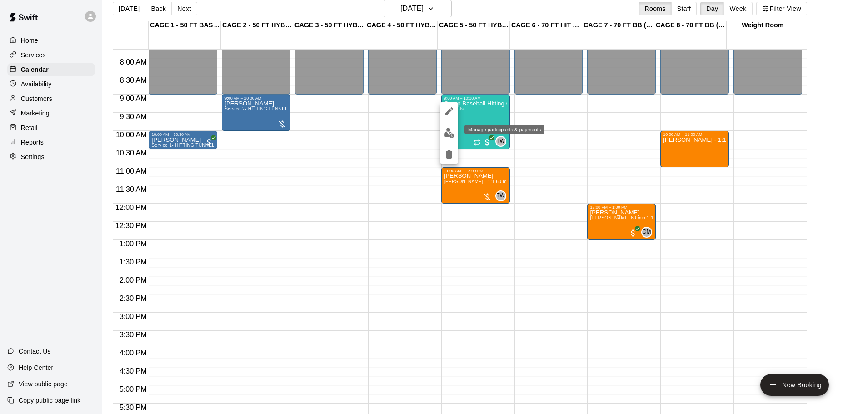
click at [450, 126] on button "edit" at bounding box center [449, 133] width 18 height 18
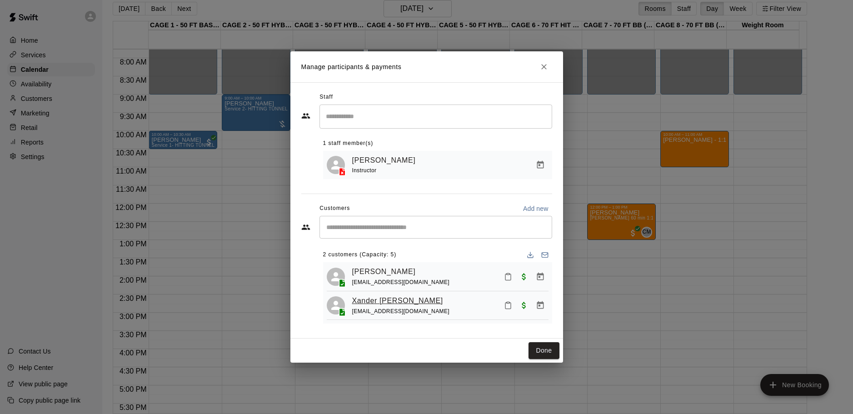
click at [387, 301] on link "Xander [PERSON_NAME]" at bounding box center [397, 301] width 91 height 12
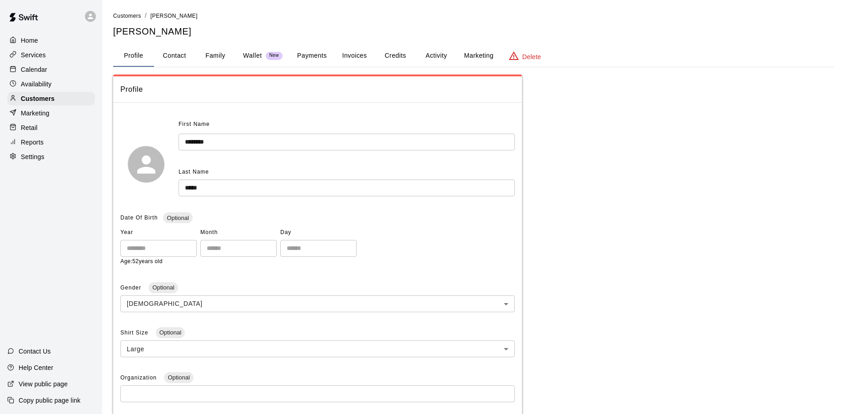
click at [210, 55] on button "Family" at bounding box center [215, 56] width 41 height 22
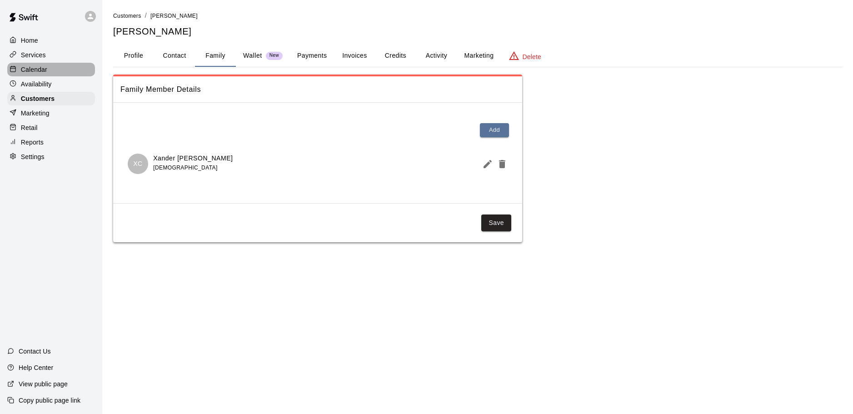
click at [46, 71] on p "Calendar" at bounding box center [34, 69] width 26 height 9
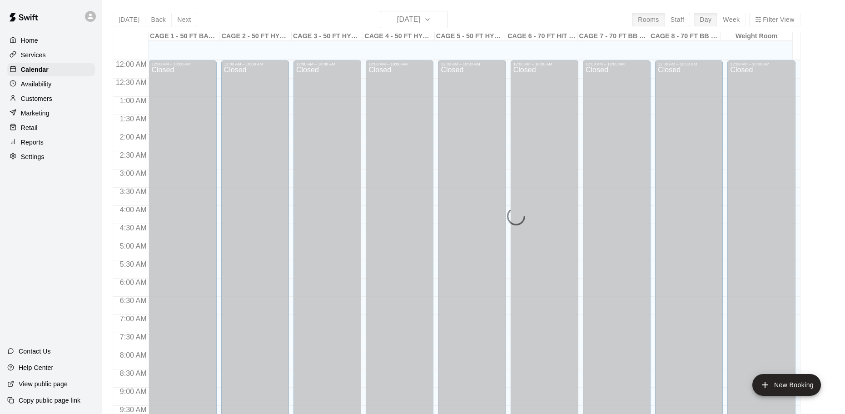
scroll to position [426, 0]
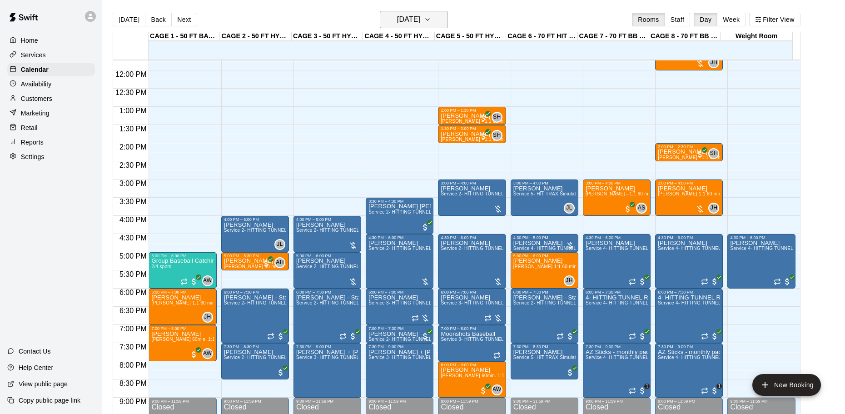
click at [404, 20] on h6 "[DATE]" at bounding box center [408, 19] width 23 height 13
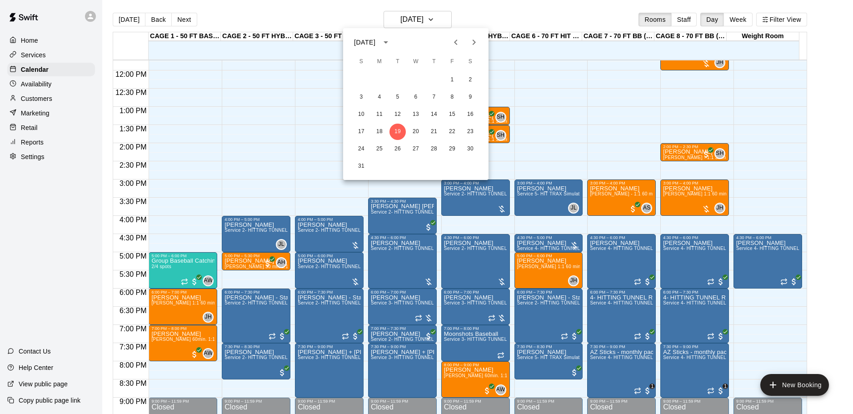
click at [326, 15] on div at bounding box center [426, 207] width 853 height 414
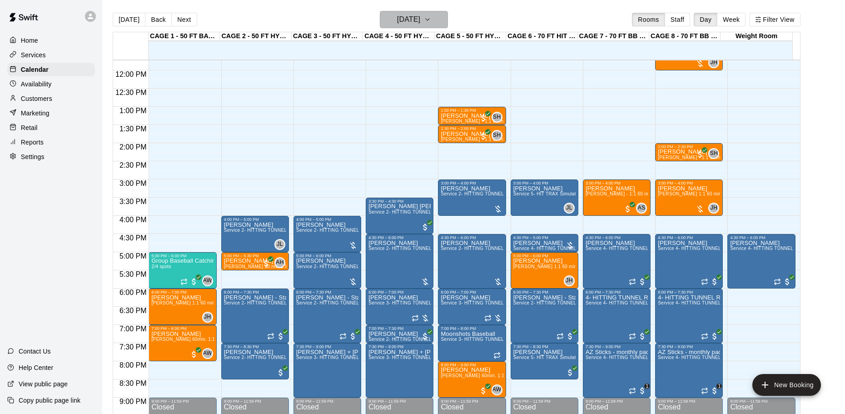
click at [407, 24] on h6 "[DATE]" at bounding box center [408, 19] width 23 height 13
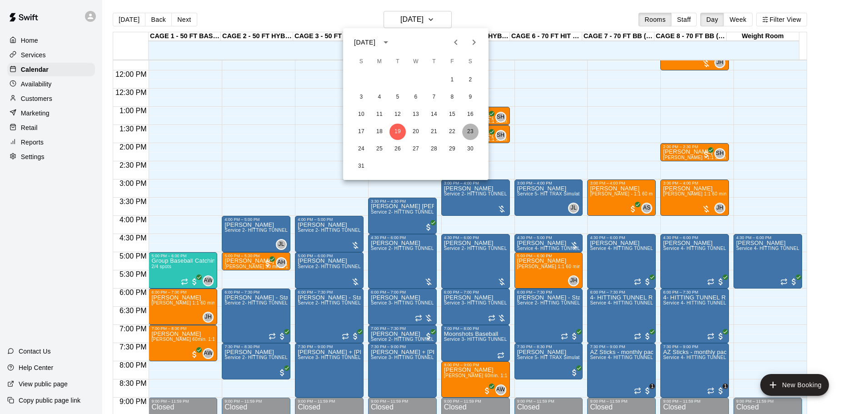
click at [471, 134] on button "23" at bounding box center [470, 132] width 16 height 16
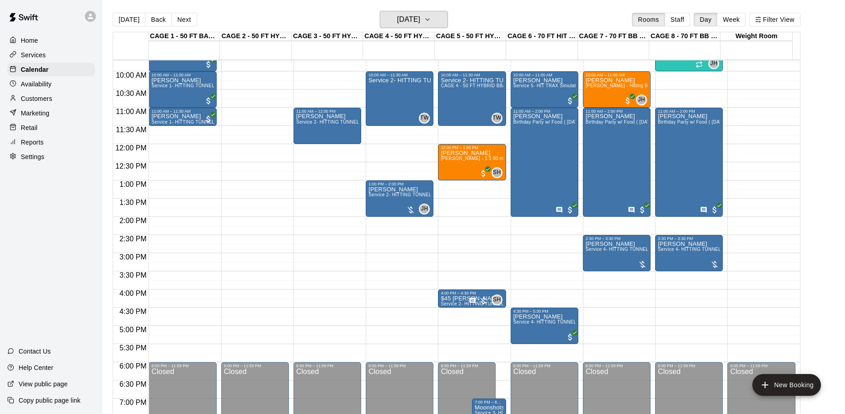
scroll to position [335, 0]
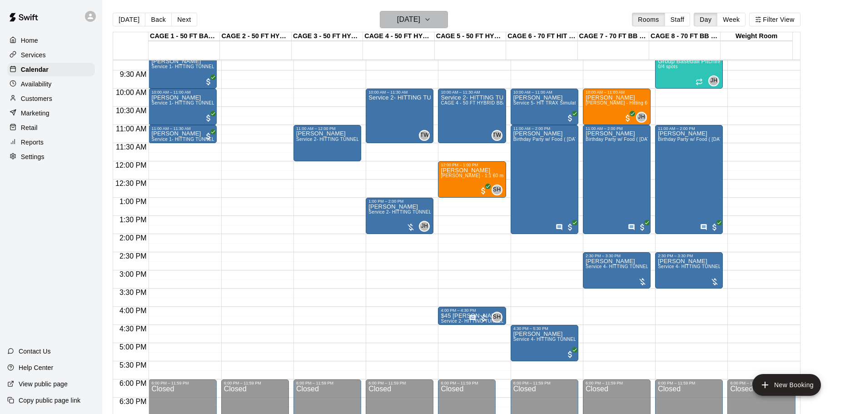
click at [416, 14] on h6 "[DATE]" at bounding box center [408, 19] width 23 height 13
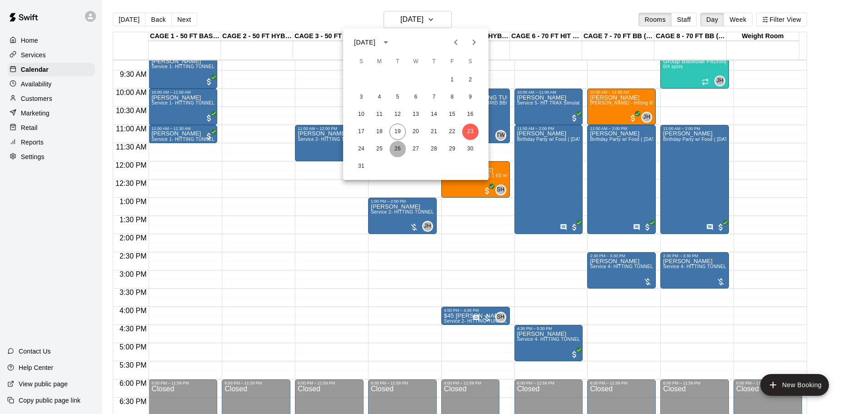
click at [395, 152] on button "26" at bounding box center [397, 149] width 16 height 16
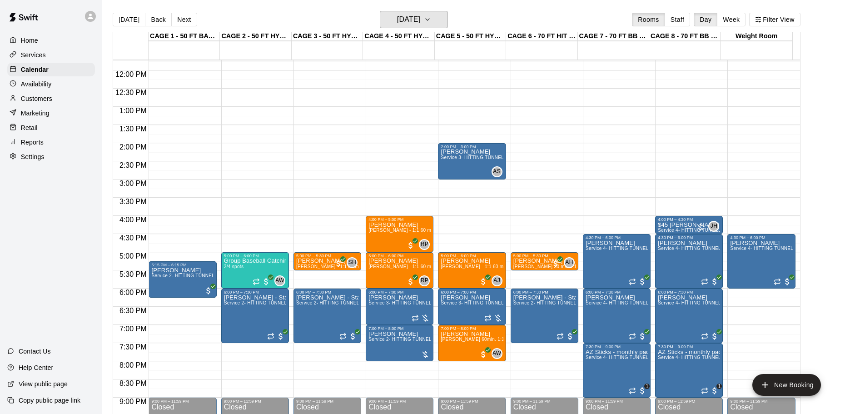
scroll to position [472, 0]
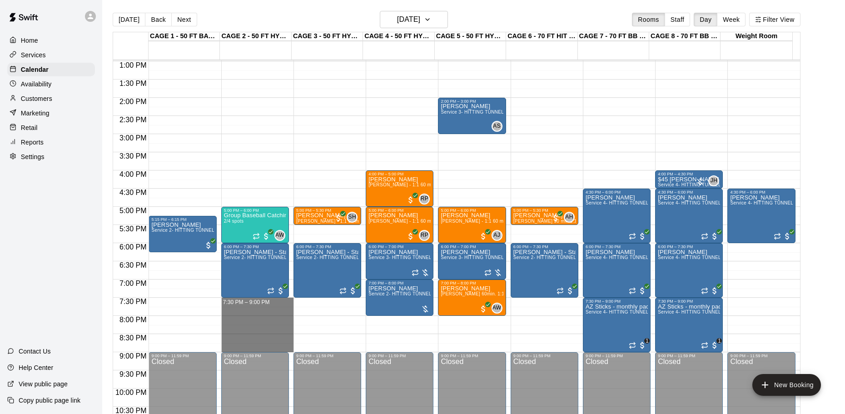
drag, startPoint x: 268, startPoint y: 302, endPoint x: 270, endPoint y: 349, distance: 47.8
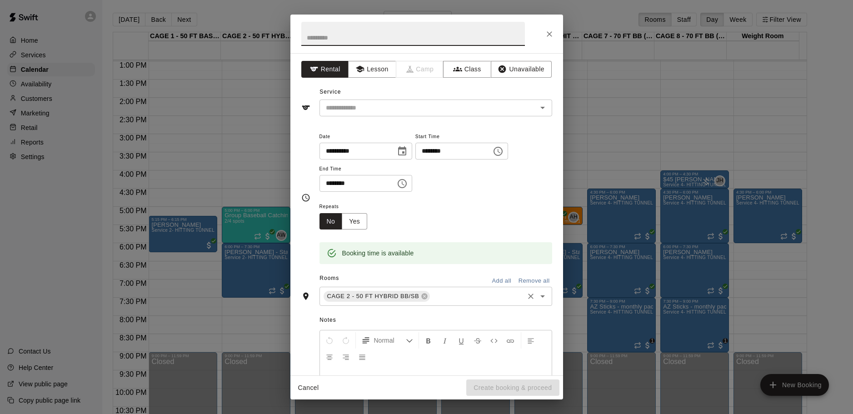
click at [454, 297] on input "text" at bounding box center [476, 296] width 91 height 11
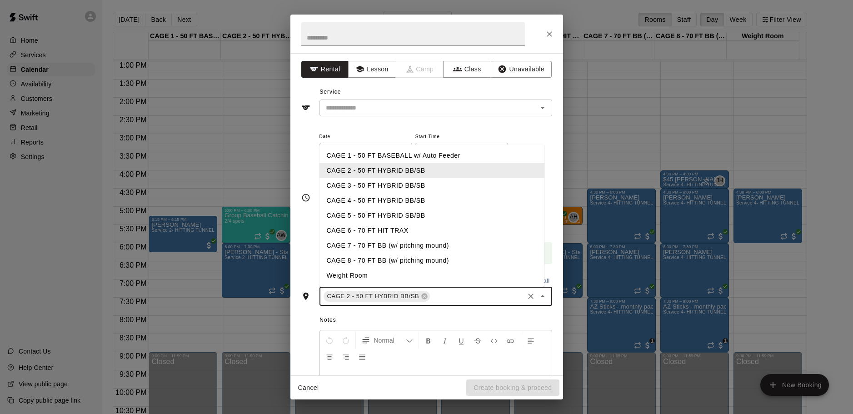
type input "*"
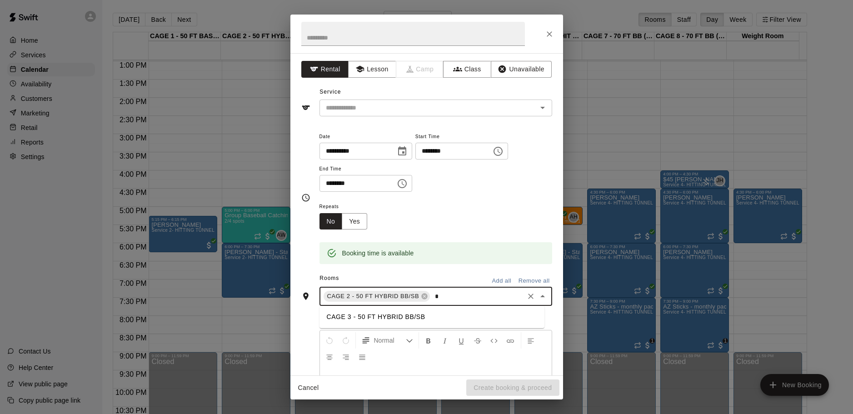
click at [361, 319] on li "CAGE 3 - 50 FT HYBRID BB/SB" at bounding box center [431, 316] width 225 height 15
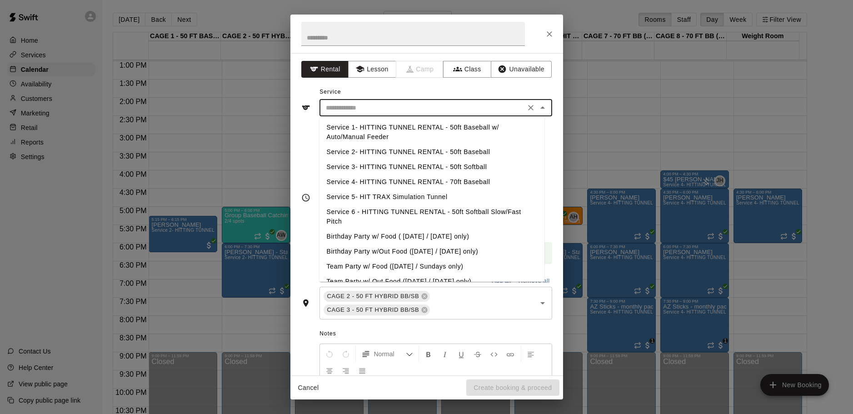
click at [394, 104] on input "text" at bounding box center [422, 107] width 200 height 11
click at [434, 150] on li "Service 2- HITTING TUNNEL RENTAL - 50ft Baseball" at bounding box center [431, 152] width 225 height 15
type input "**********"
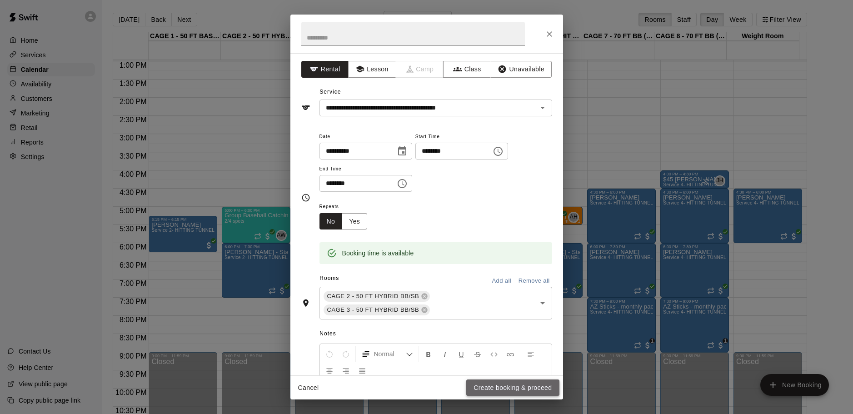
click at [501, 389] on button "Create booking & proceed" at bounding box center [512, 387] width 93 height 17
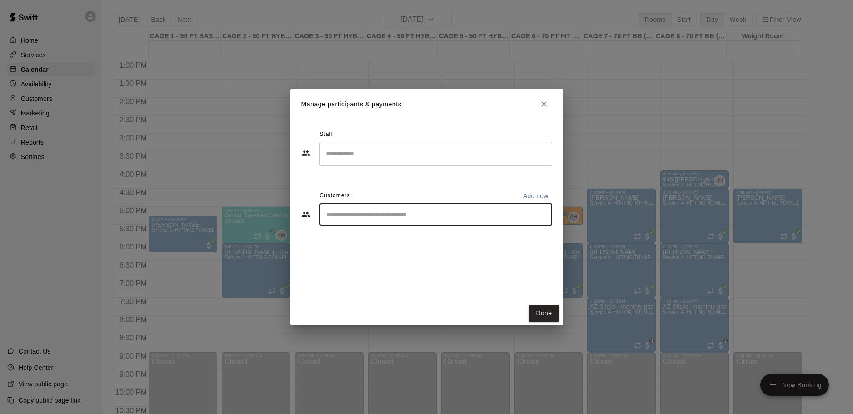
click at [409, 217] on input "Start typing to search customers..." at bounding box center [436, 214] width 224 height 9
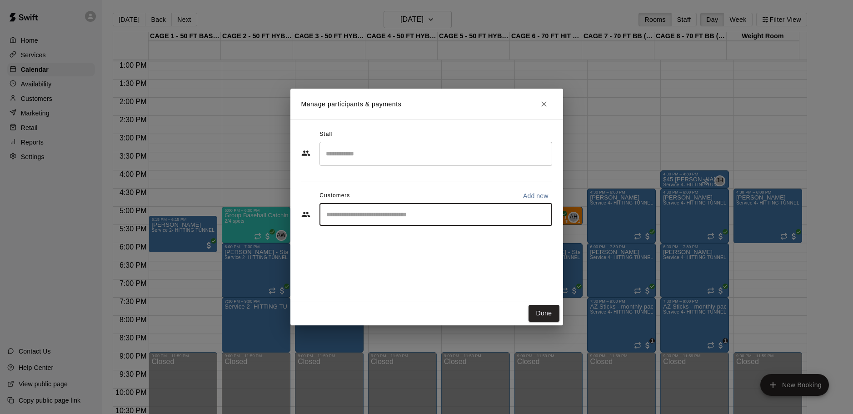
click at [408, 146] on div "​" at bounding box center [435, 154] width 233 height 24
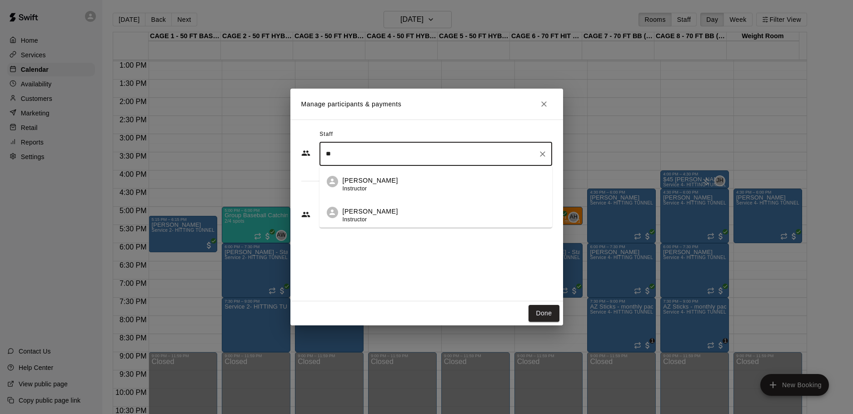
click at [363, 208] on p "[PERSON_NAME]" at bounding box center [370, 212] width 55 height 10
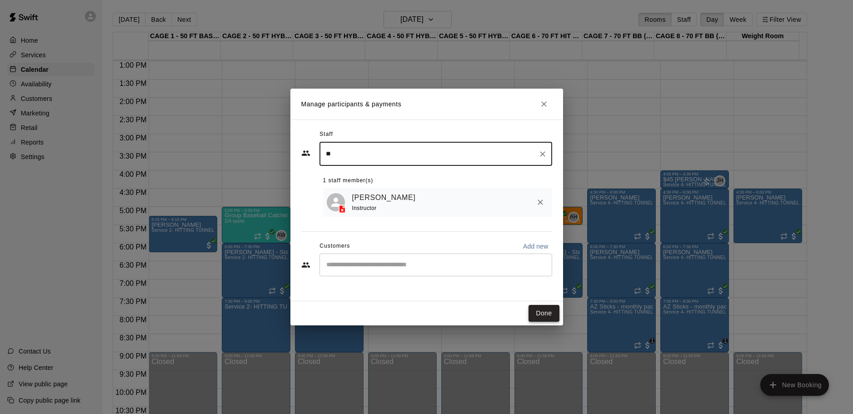
type input "**"
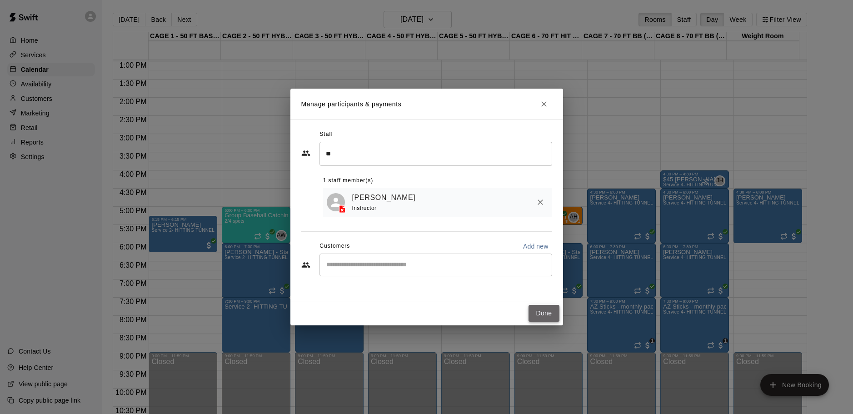
click at [554, 313] on button "Done" at bounding box center [544, 313] width 30 height 17
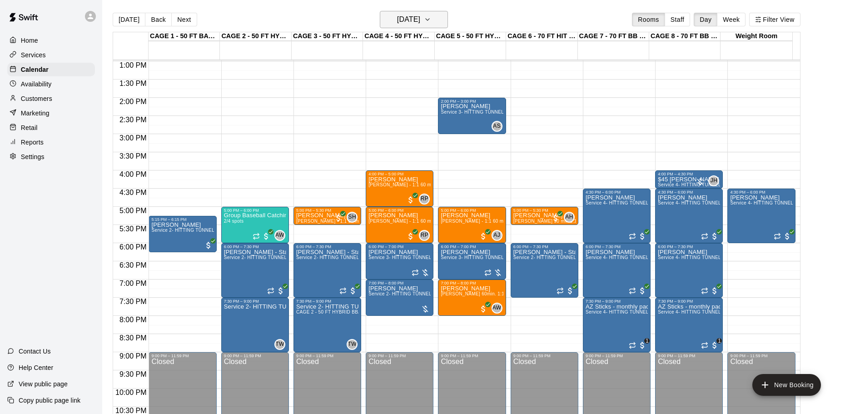
click at [411, 18] on h6 "[DATE]" at bounding box center [408, 19] width 23 height 13
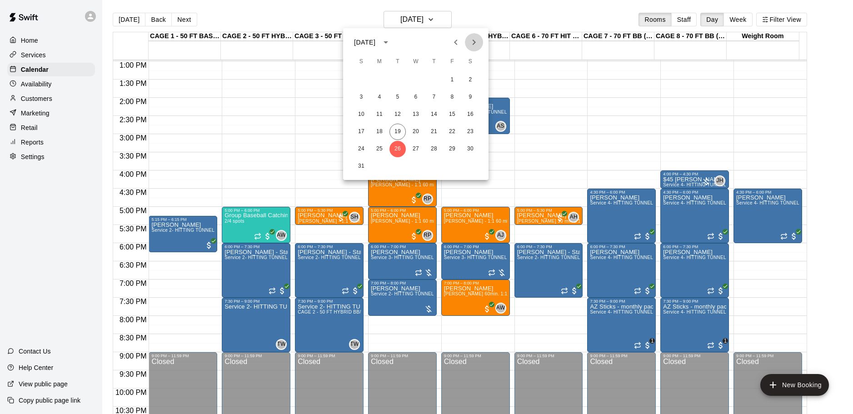
click at [477, 42] on icon "Next month" at bounding box center [474, 42] width 11 height 11
click at [402, 80] on button "2" at bounding box center [397, 80] width 16 height 16
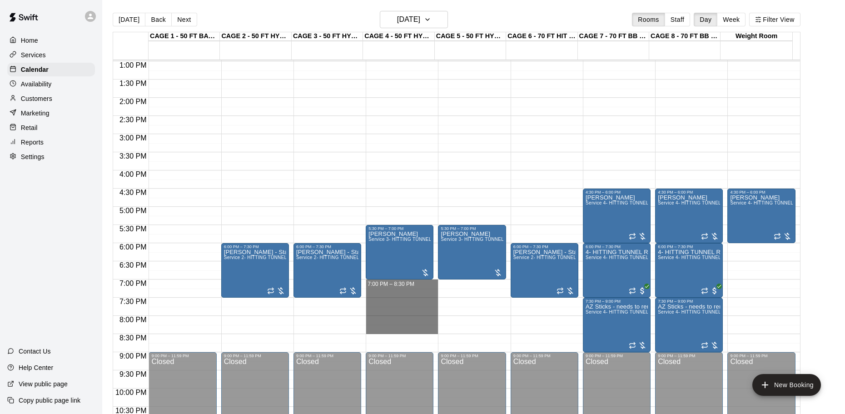
drag, startPoint x: 391, startPoint y: 284, endPoint x: 394, endPoint y: 330, distance: 46.9
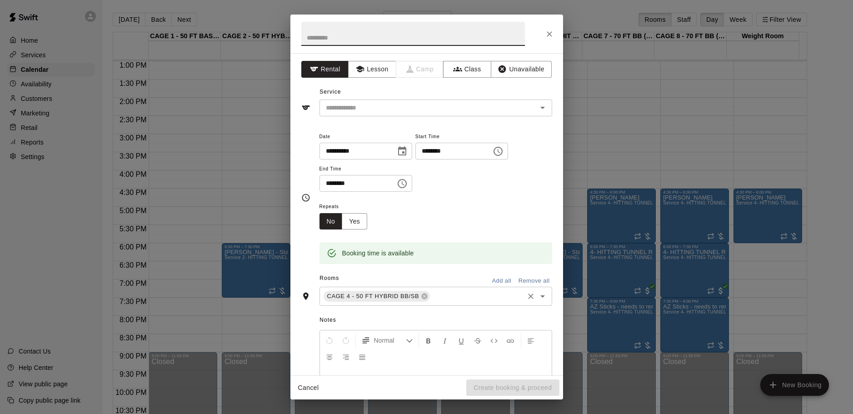
click at [452, 299] on input "text" at bounding box center [476, 296] width 91 height 11
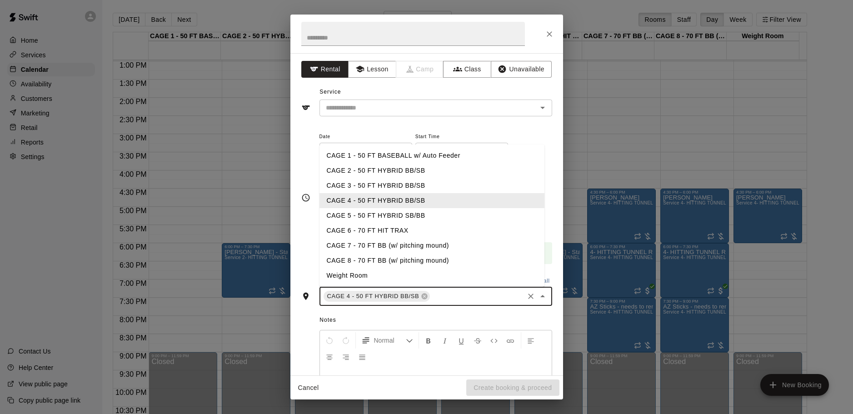
type input "*"
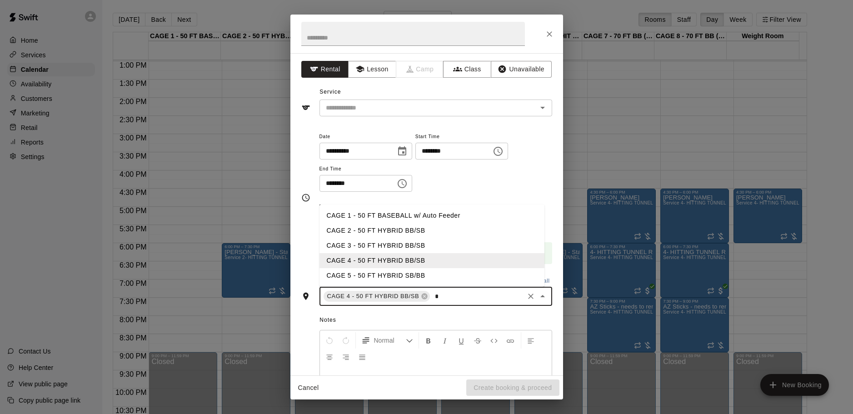
click at [361, 269] on li "CAGE 5 - 50 FT HYBRID SB/BB" at bounding box center [431, 275] width 225 height 15
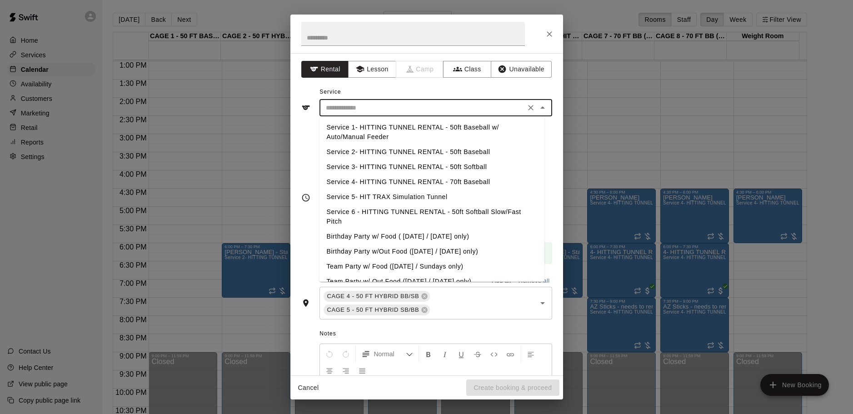
click at [367, 113] on input "text" at bounding box center [422, 107] width 200 height 11
click at [444, 150] on li "Service 2- HITTING TUNNEL RENTAL - 50ft Baseball" at bounding box center [431, 152] width 225 height 15
type input "**********"
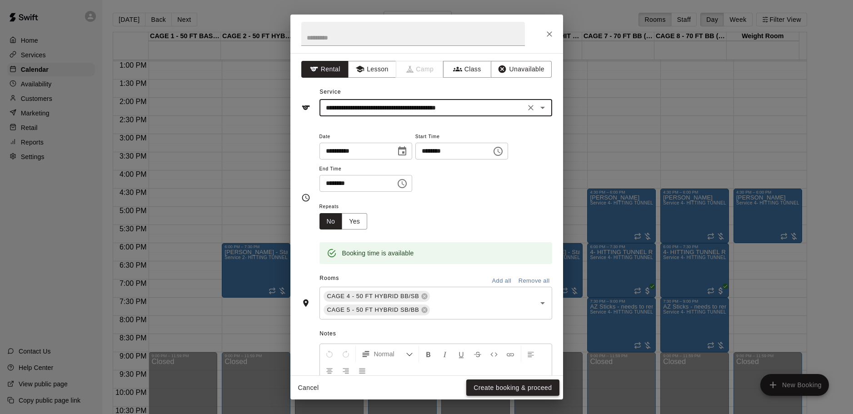
click at [522, 388] on button "Create booking & proceed" at bounding box center [512, 387] width 93 height 17
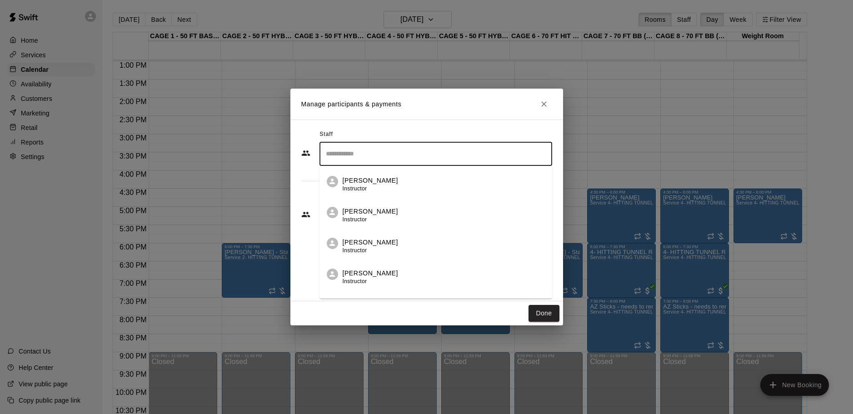
click at [366, 151] on input "Search staff" at bounding box center [436, 154] width 224 height 16
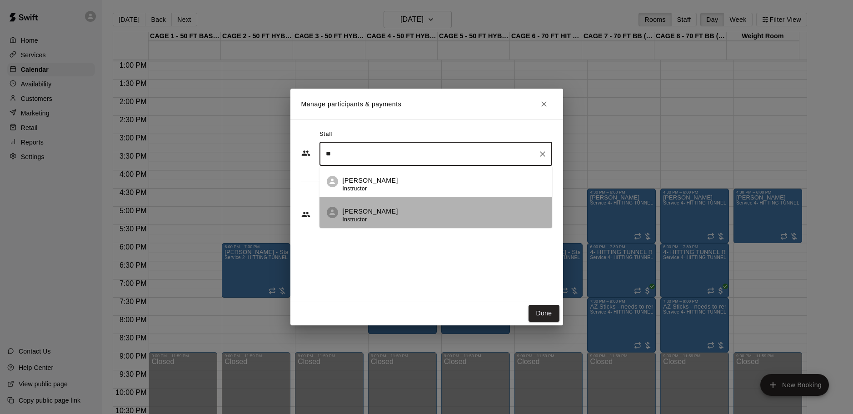
click at [358, 212] on p "[PERSON_NAME]" at bounding box center [370, 212] width 55 height 10
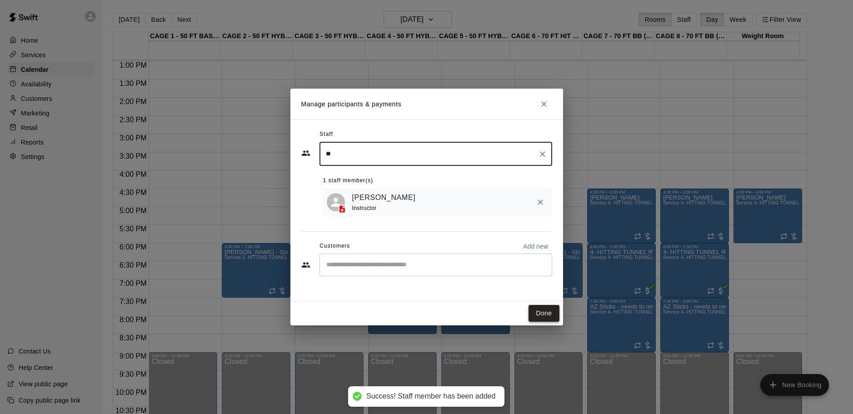
type input "**"
click at [542, 313] on button "Done" at bounding box center [544, 313] width 30 height 17
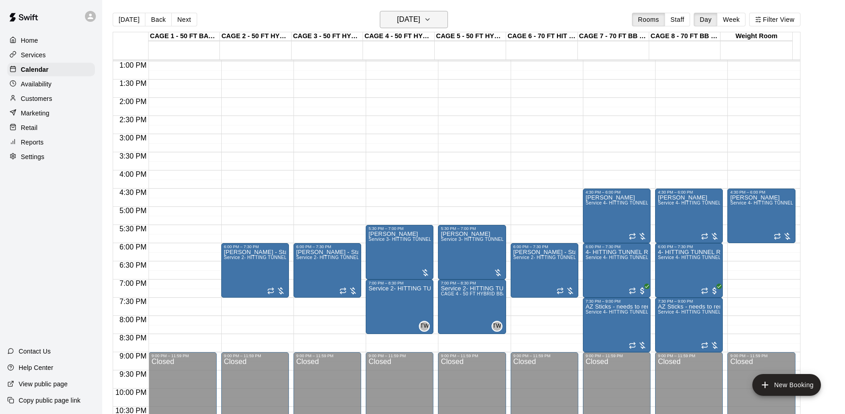
click at [397, 18] on h6 "[DATE]" at bounding box center [408, 19] width 23 height 13
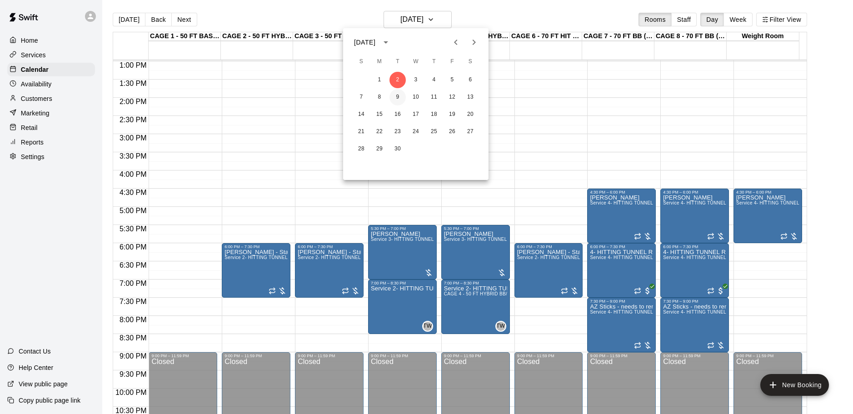
click at [401, 95] on button "9" at bounding box center [397, 97] width 16 height 16
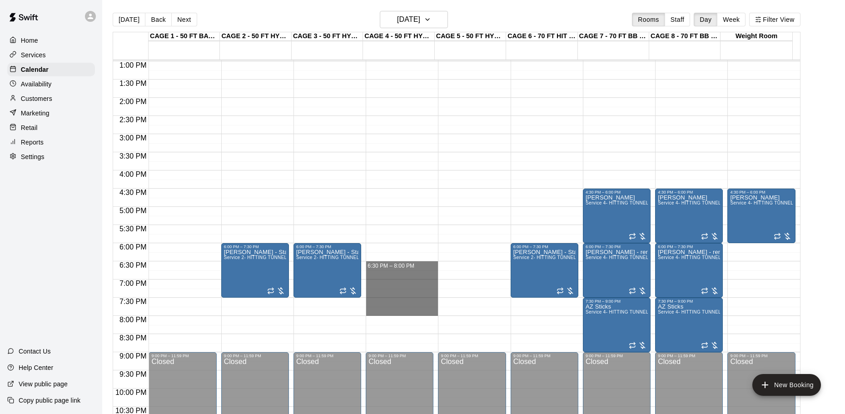
drag, startPoint x: 384, startPoint y: 264, endPoint x: 388, endPoint y: 310, distance: 46.9
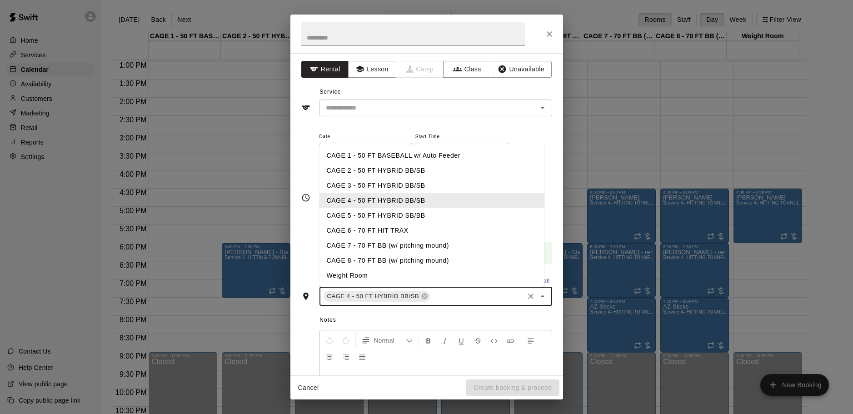
click at [453, 297] on input "text" at bounding box center [476, 296] width 91 height 11
type input "*"
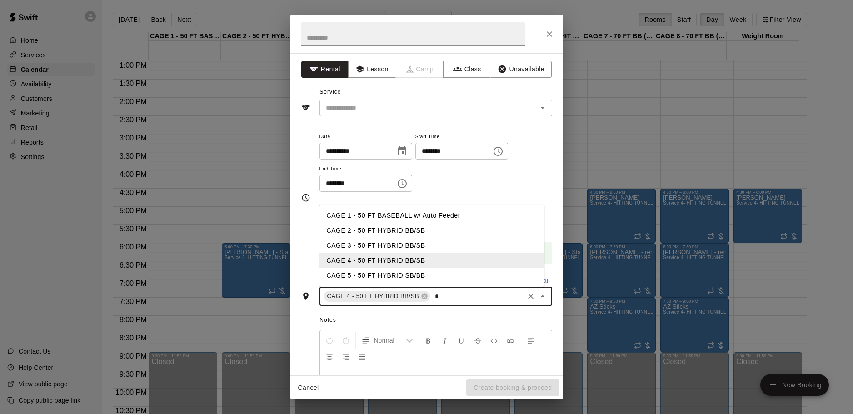
click at [437, 272] on li "CAGE 5 - 50 FT HYBRID SB/BB" at bounding box center [431, 275] width 225 height 15
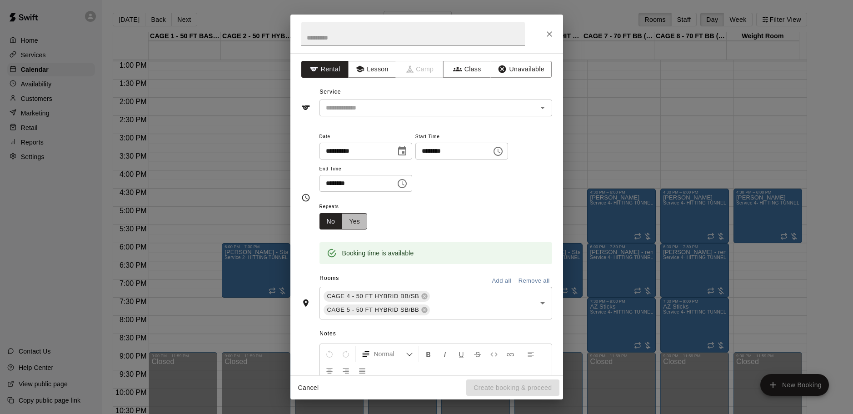
click at [356, 223] on button "Yes" at bounding box center [354, 221] width 25 height 17
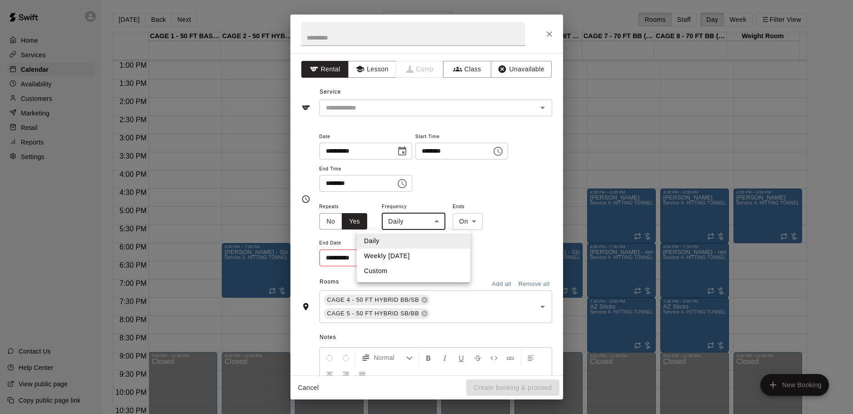
click at [410, 229] on body "Home Services Calendar Availability Customers Marketing Retail Reports Settings…" at bounding box center [426, 214] width 853 height 429
click at [406, 255] on li "Weekly [DATE]" at bounding box center [414, 256] width 114 height 15
type input "******"
click at [411, 219] on body "Home Services Calendar Availability Customers Marketing Retail Reports Settings…" at bounding box center [426, 214] width 853 height 429
click at [537, 263] on div at bounding box center [426, 207] width 853 height 414
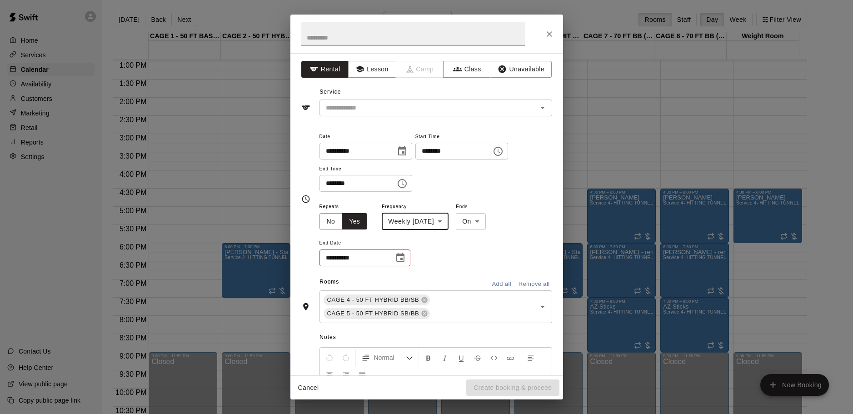
click at [405, 255] on icon "Choose date" at bounding box center [400, 257] width 11 height 11
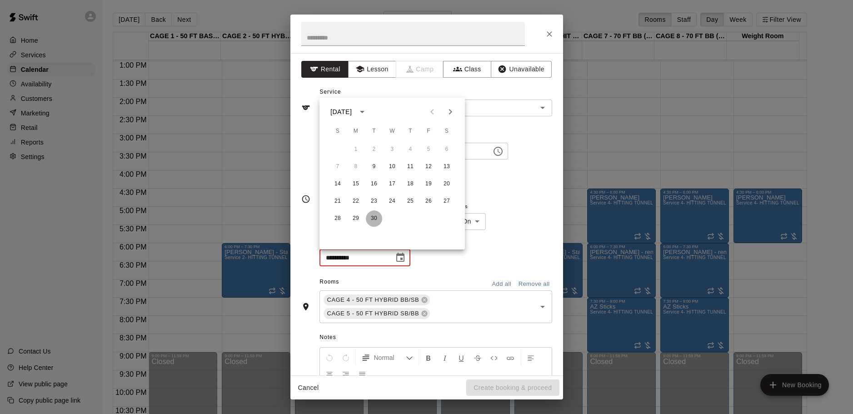
click at [381, 221] on button "30" at bounding box center [374, 218] width 16 height 16
type input "**********"
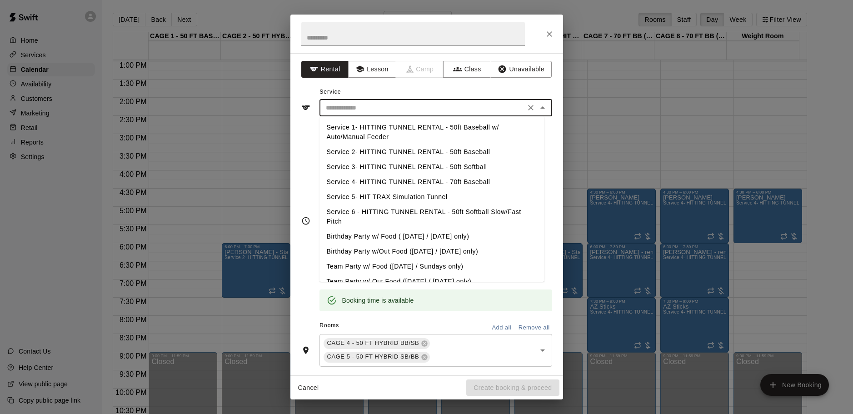
click at [415, 109] on input "text" at bounding box center [422, 107] width 200 height 11
click at [428, 148] on li "Service 2- HITTING TUNNEL RENTAL - 50ft Baseball" at bounding box center [431, 152] width 225 height 15
type input "**********"
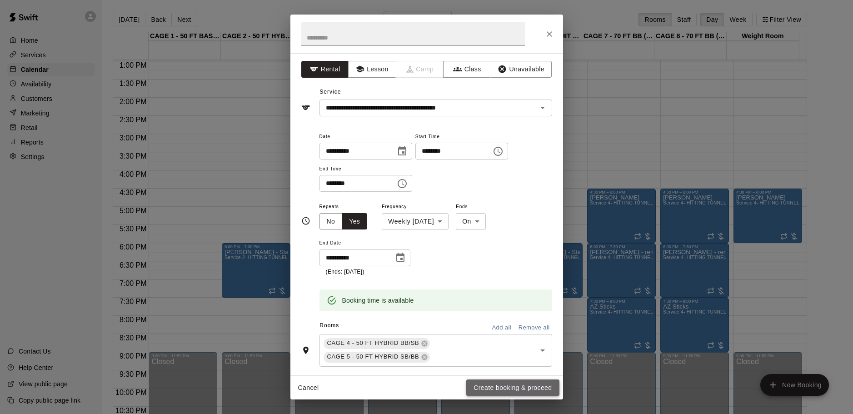
click at [527, 387] on button "Create booking & proceed" at bounding box center [512, 387] width 93 height 17
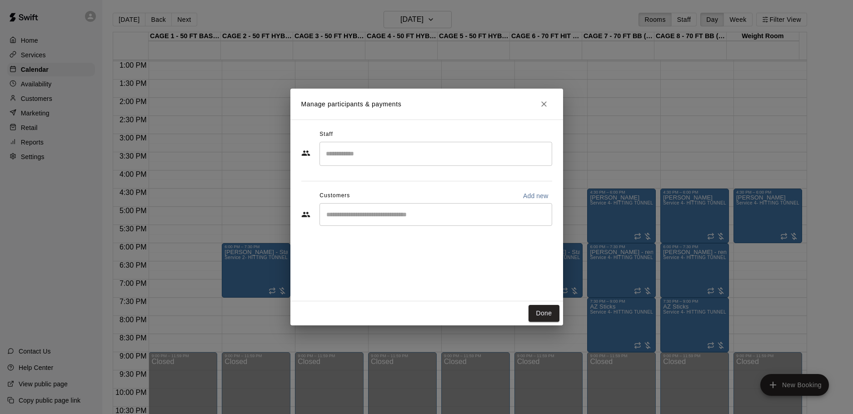
click at [387, 155] on input "Search staff" at bounding box center [436, 154] width 224 height 16
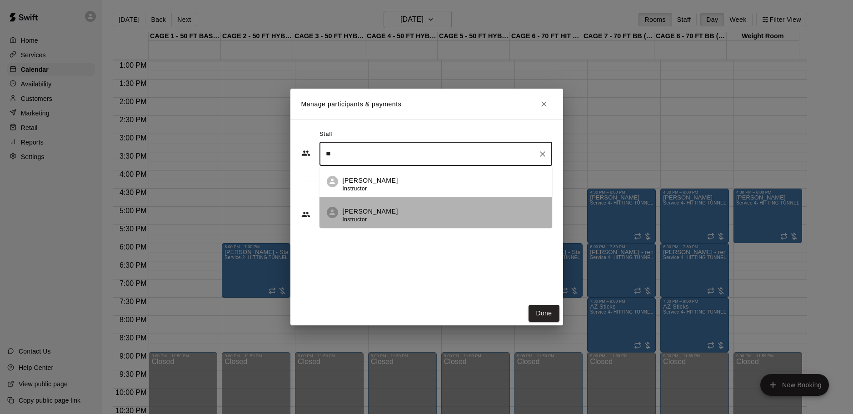
click at [375, 207] on p "[PERSON_NAME]" at bounding box center [370, 212] width 55 height 10
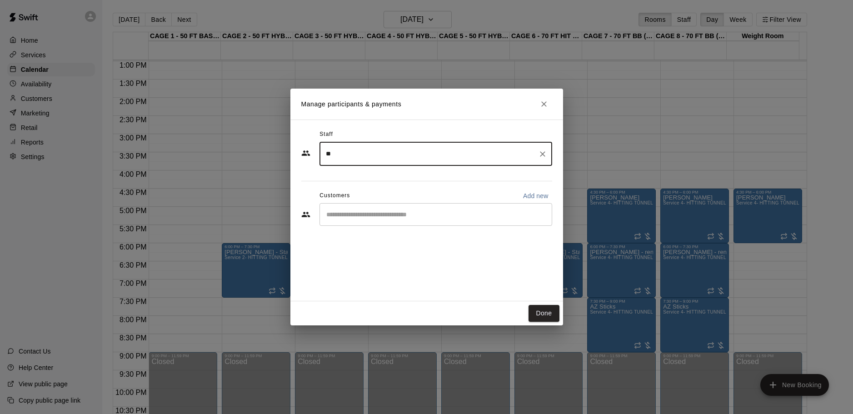
type input "**"
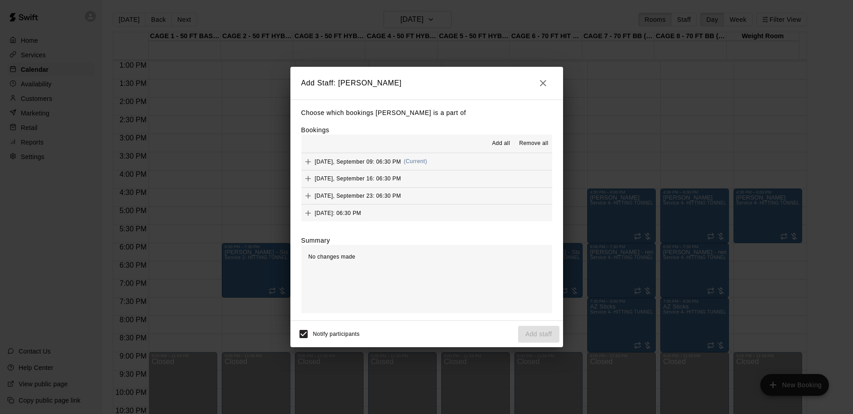
click at [503, 144] on span "Add all" at bounding box center [501, 143] width 18 height 9
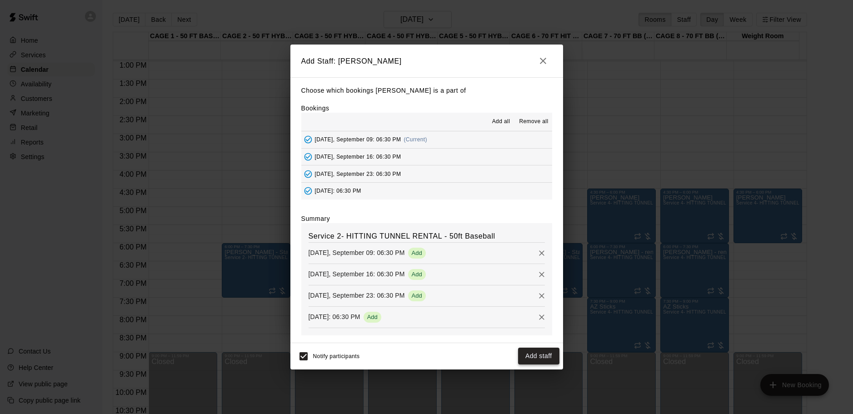
click at [533, 352] on button "Add staff" at bounding box center [538, 356] width 41 height 17
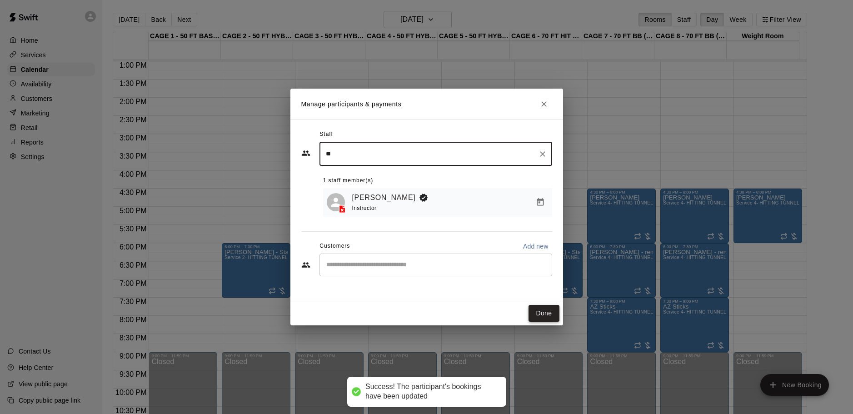
click at [537, 314] on button "Done" at bounding box center [544, 313] width 30 height 17
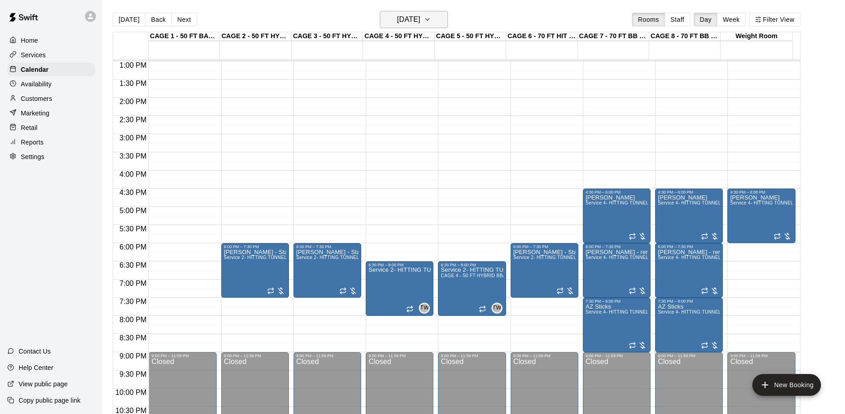
click at [402, 14] on h6 "[DATE]" at bounding box center [408, 19] width 23 height 13
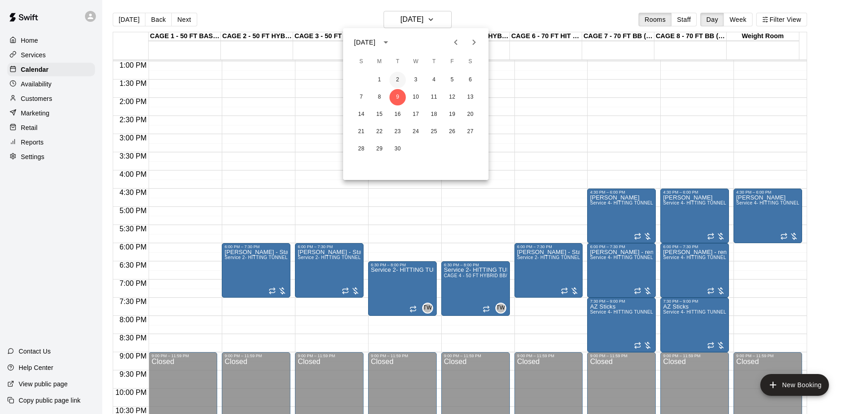
click at [399, 79] on button "2" at bounding box center [397, 80] width 16 height 16
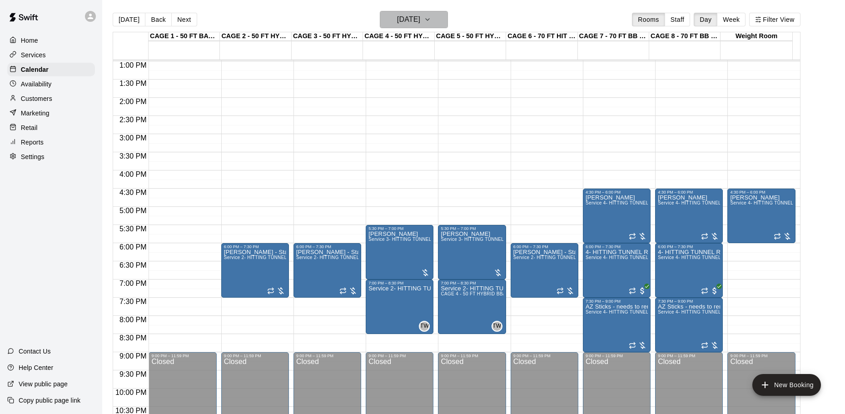
click at [414, 20] on h6 "[DATE]" at bounding box center [408, 19] width 23 height 13
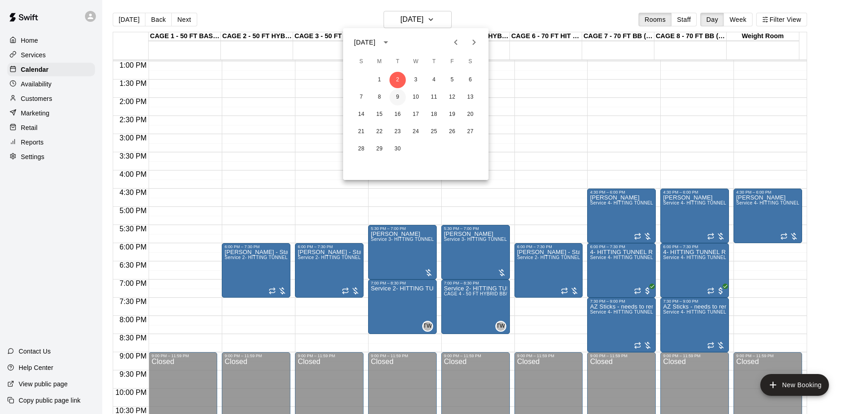
click at [398, 96] on button "9" at bounding box center [397, 97] width 16 height 16
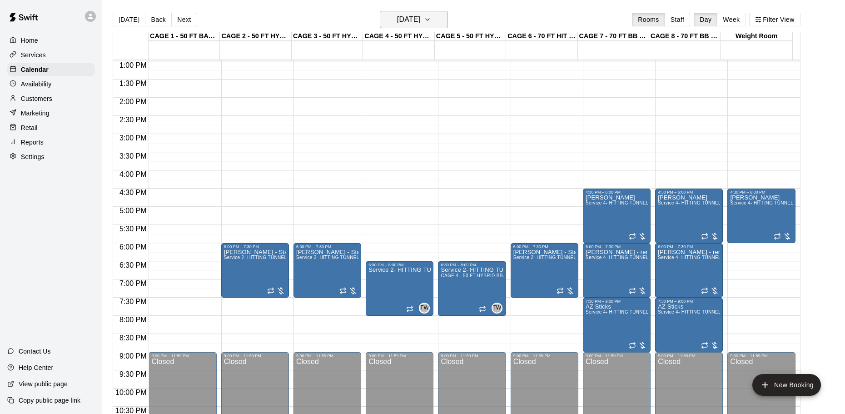
click at [419, 18] on h6 "[DATE]" at bounding box center [408, 19] width 23 height 13
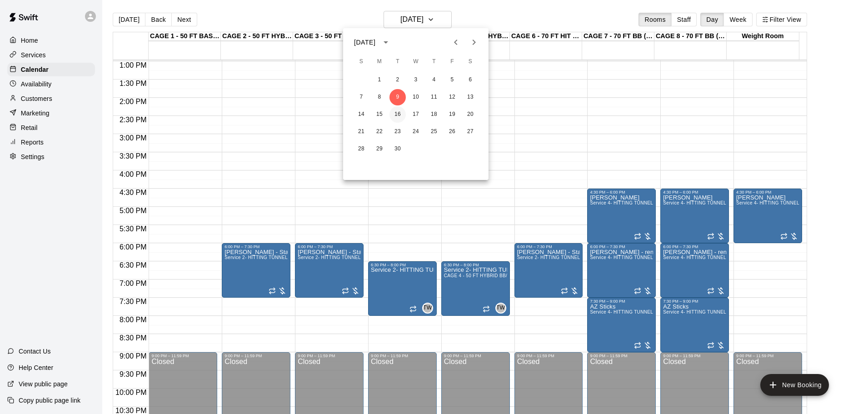
click at [397, 108] on button "16" at bounding box center [397, 114] width 16 height 16
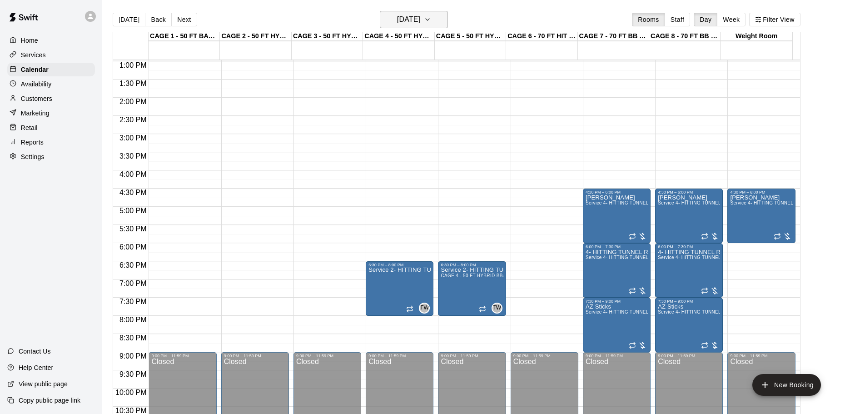
click at [418, 21] on h6 "[DATE]" at bounding box center [408, 19] width 23 height 13
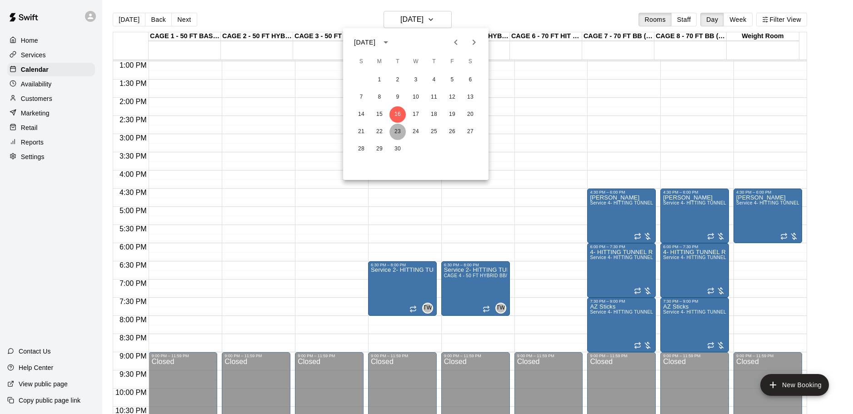
click at [398, 132] on button "23" at bounding box center [397, 132] width 16 height 16
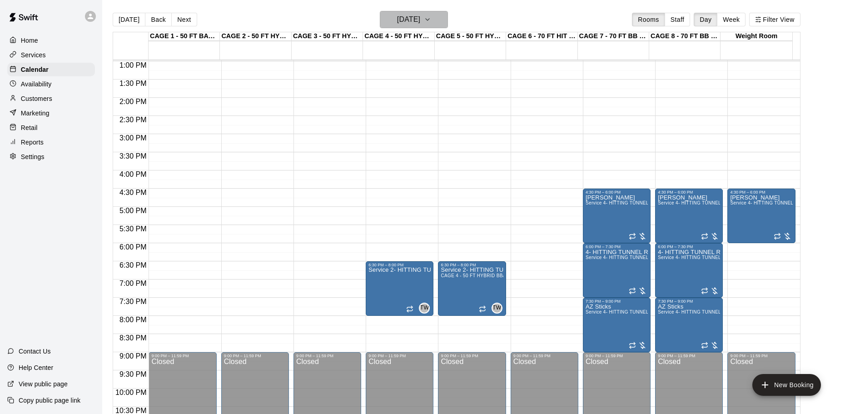
click at [412, 15] on h6 "[DATE]" at bounding box center [408, 19] width 23 height 13
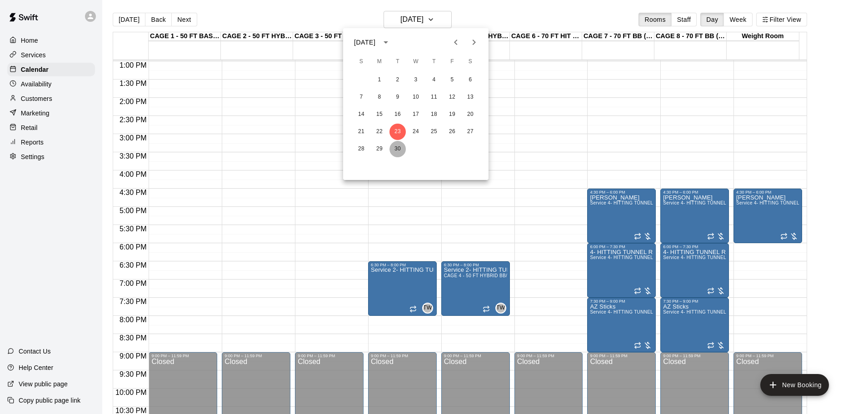
click at [399, 149] on button "30" at bounding box center [397, 149] width 16 height 16
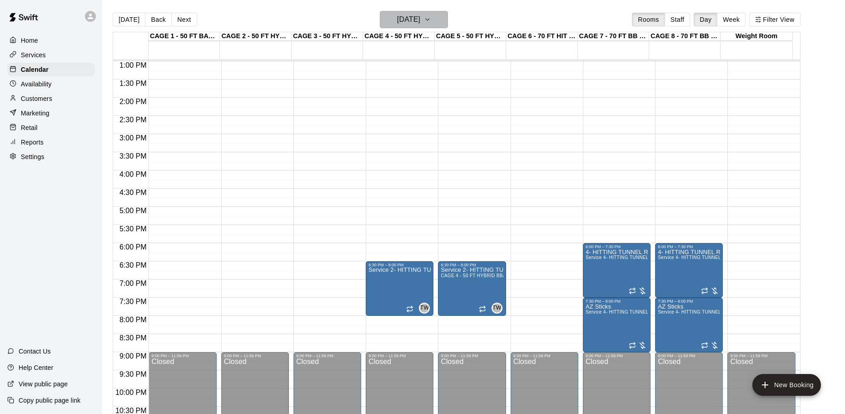
click at [414, 19] on h6 "[DATE]" at bounding box center [408, 19] width 23 height 13
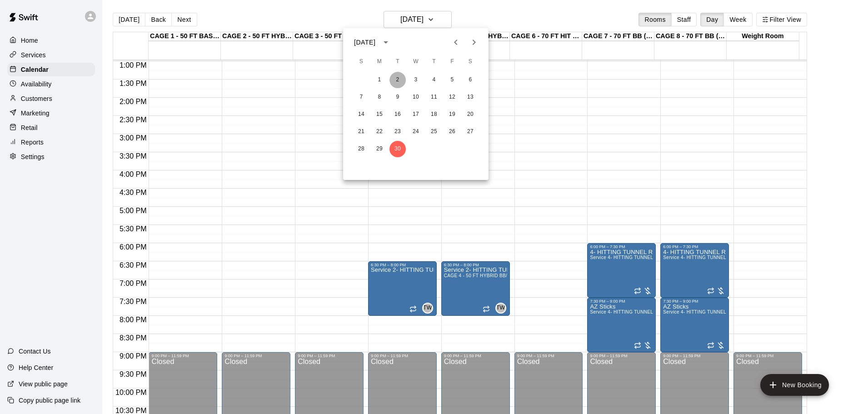
click at [398, 84] on button "2" at bounding box center [397, 80] width 16 height 16
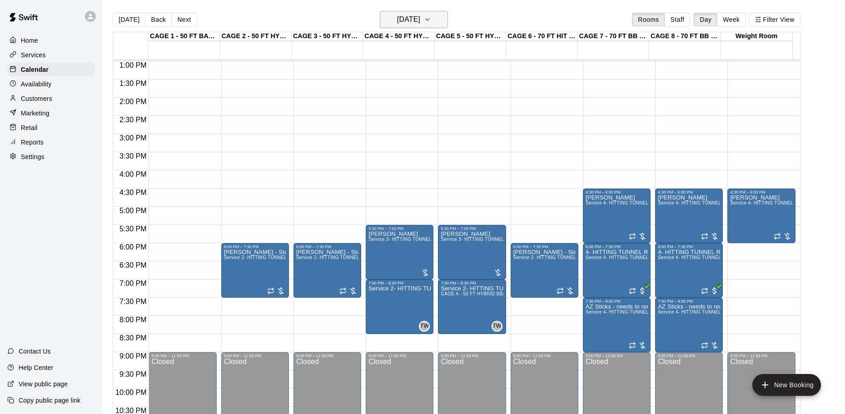
click at [406, 17] on h6 "[DATE]" at bounding box center [408, 19] width 23 height 13
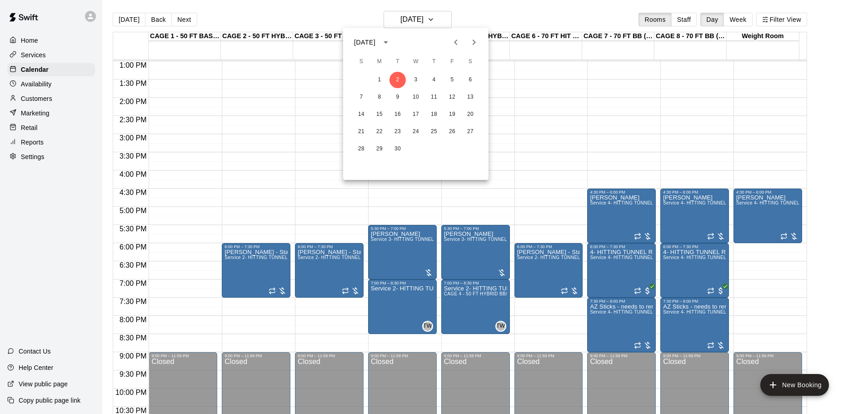
click at [454, 40] on icon "Previous month" at bounding box center [455, 42] width 11 height 11
click at [399, 150] on button "26" at bounding box center [397, 149] width 16 height 16
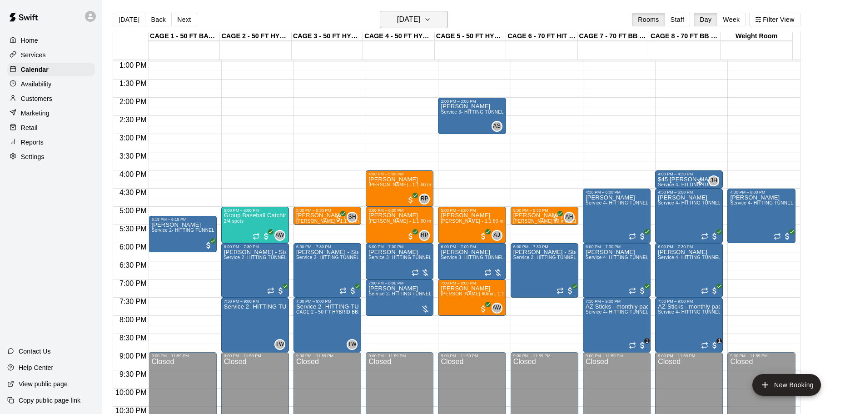
click at [421, 28] on button "[DATE]" at bounding box center [414, 19] width 68 height 17
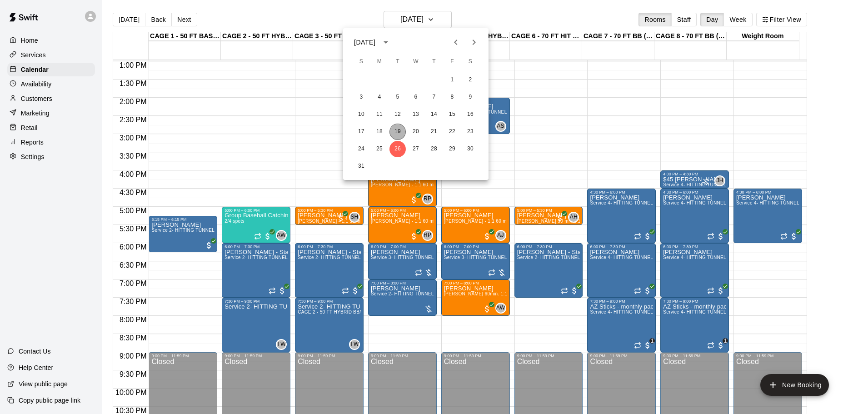
click at [401, 130] on button "19" at bounding box center [397, 132] width 16 height 16
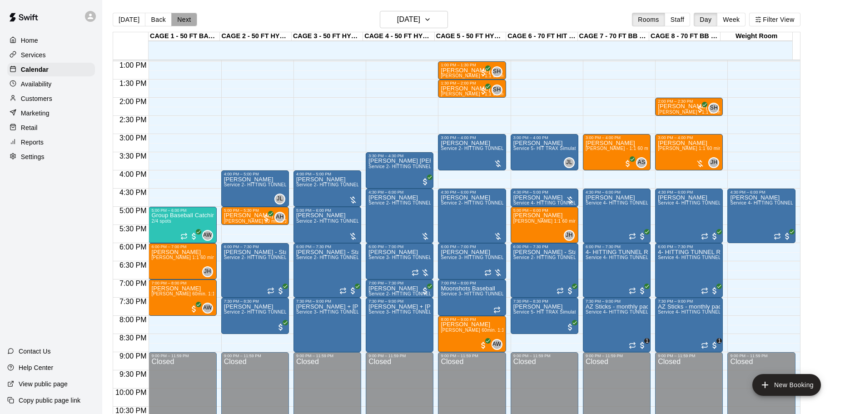
click at [190, 18] on button "Next" at bounding box center [183, 20] width 25 height 14
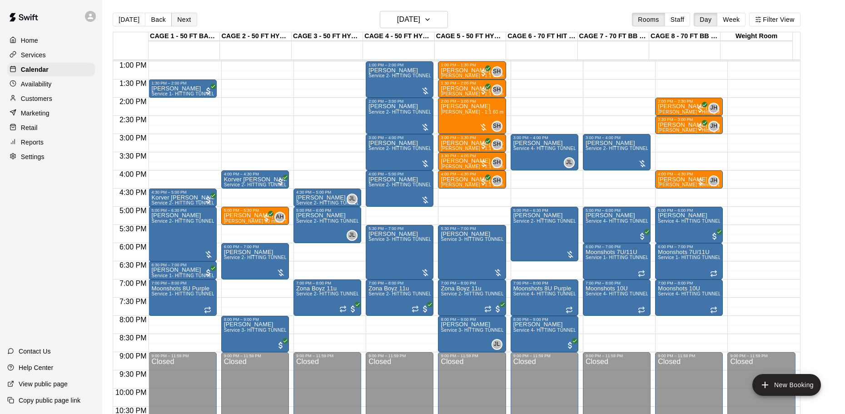
click at [185, 16] on button "Next" at bounding box center [183, 20] width 25 height 14
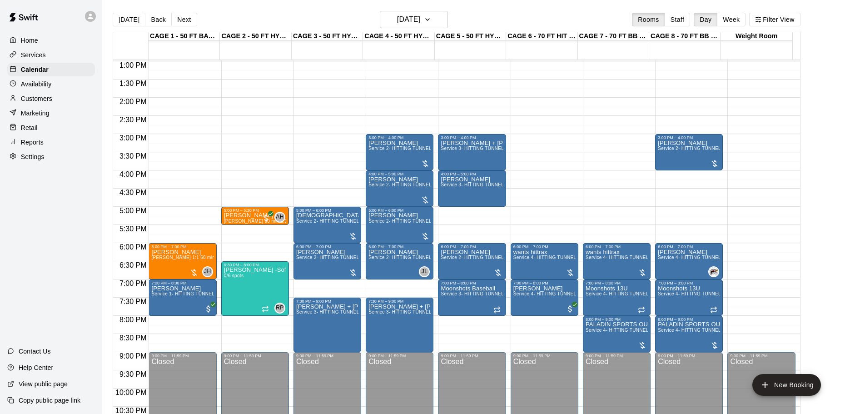
click at [177, 14] on button "Next" at bounding box center [183, 20] width 25 height 14
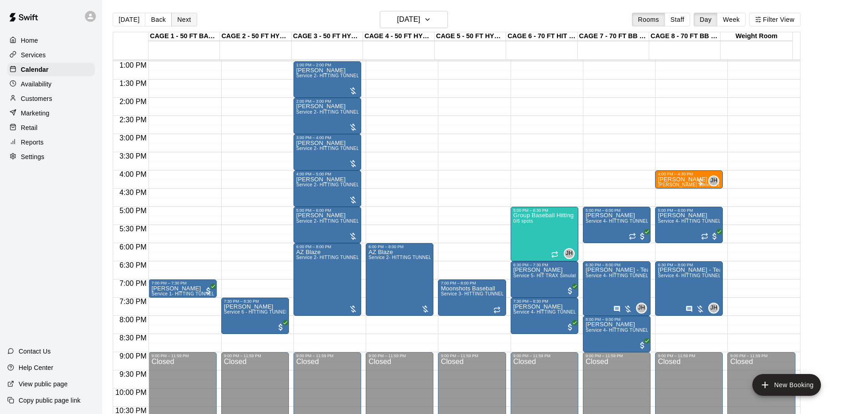
click at [186, 18] on button "Next" at bounding box center [183, 20] width 25 height 14
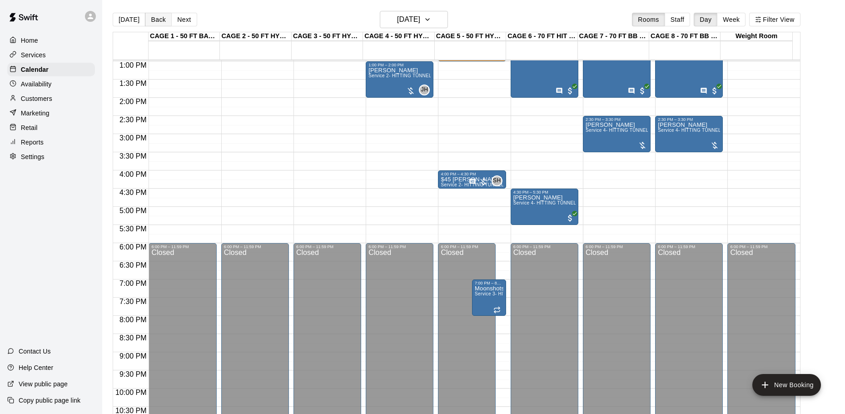
click at [150, 17] on button "Back" at bounding box center [158, 20] width 27 height 14
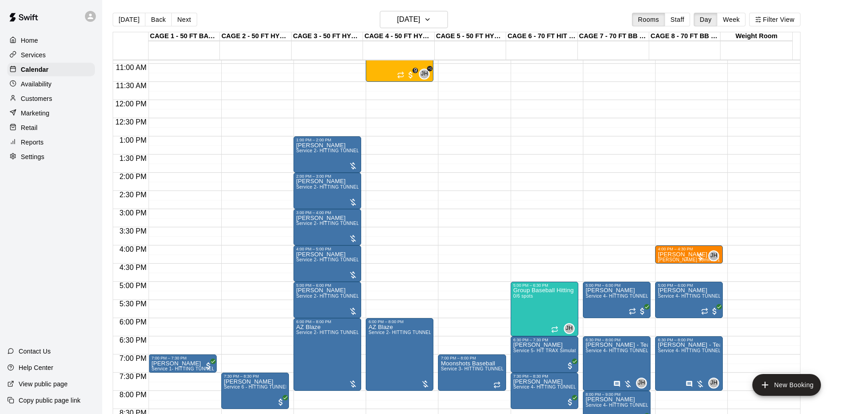
scroll to position [381, 0]
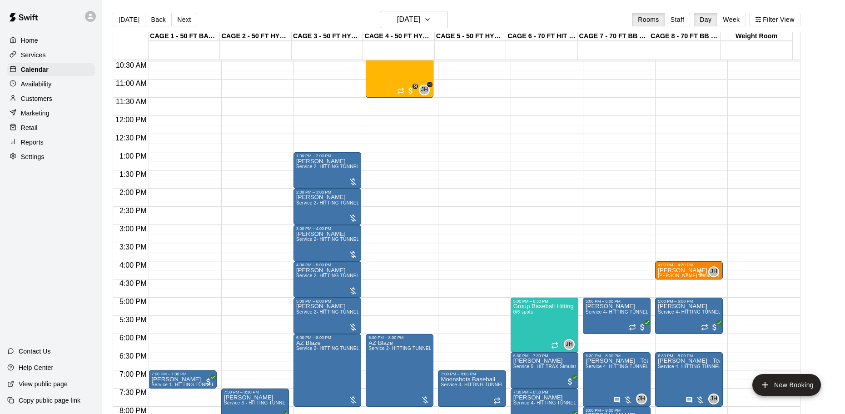
click at [120, 10] on main "[DATE] Back [DATE][DATE] Rooms Staff Day Week Filter View CAGE 1 - 50 FT BASEBA…" at bounding box center [473, 214] width 743 height 429
click at [125, 18] on button "[DATE]" at bounding box center [129, 20] width 33 height 14
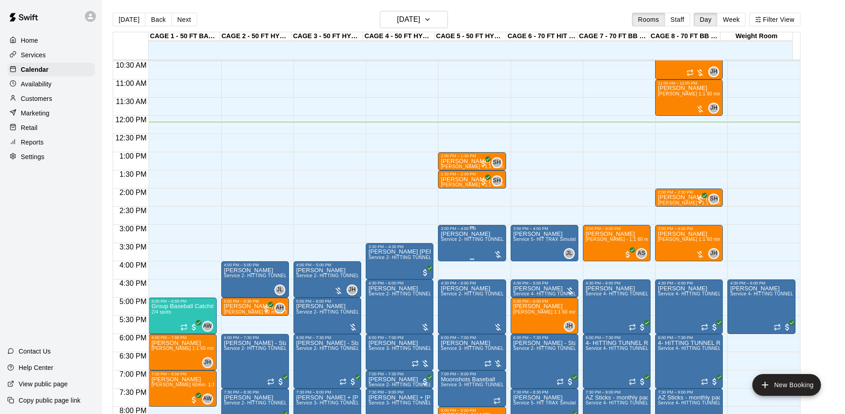
scroll to position [426, 0]
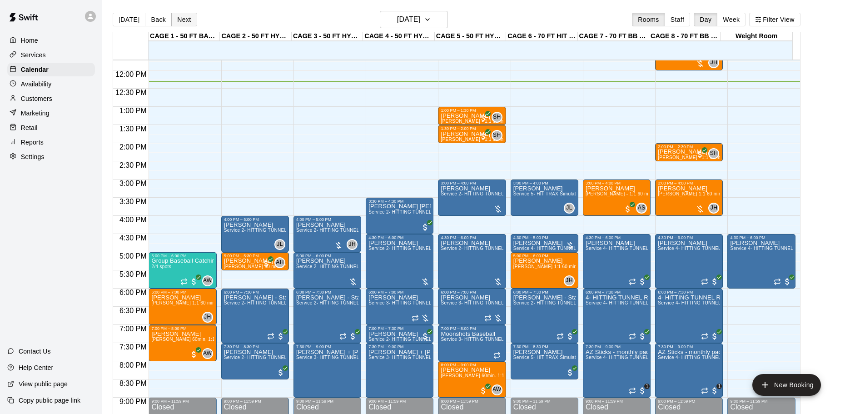
click at [187, 25] on button "Next" at bounding box center [183, 20] width 25 height 14
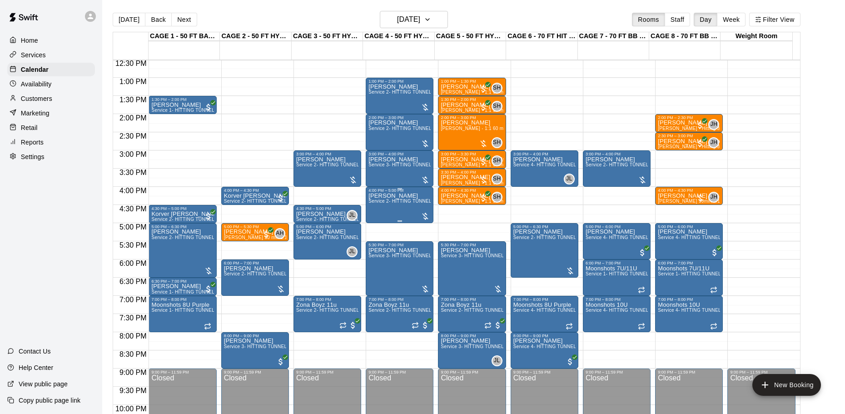
scroll to position [472, 0]
